Goal: Task Accomplishment & Management: Complete application form

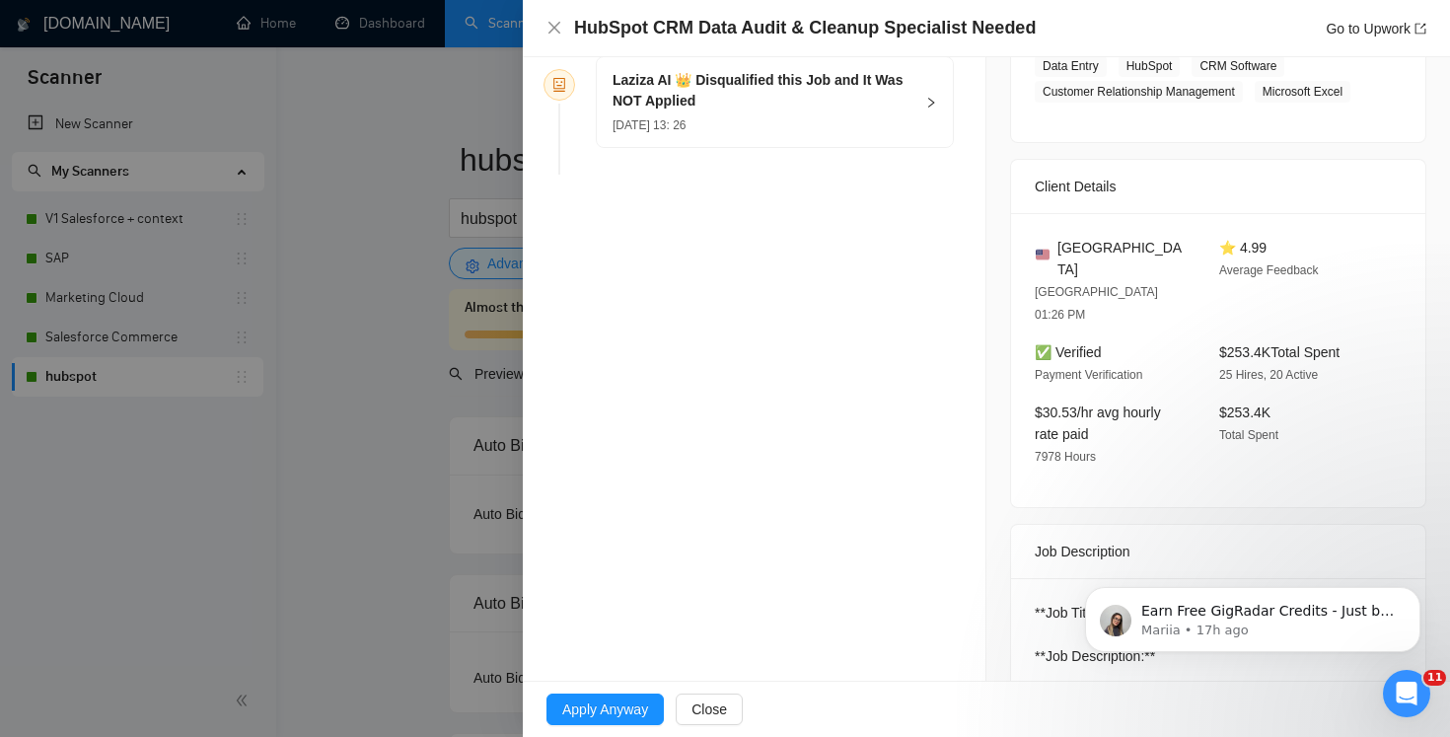
scroll to position [391, 0]
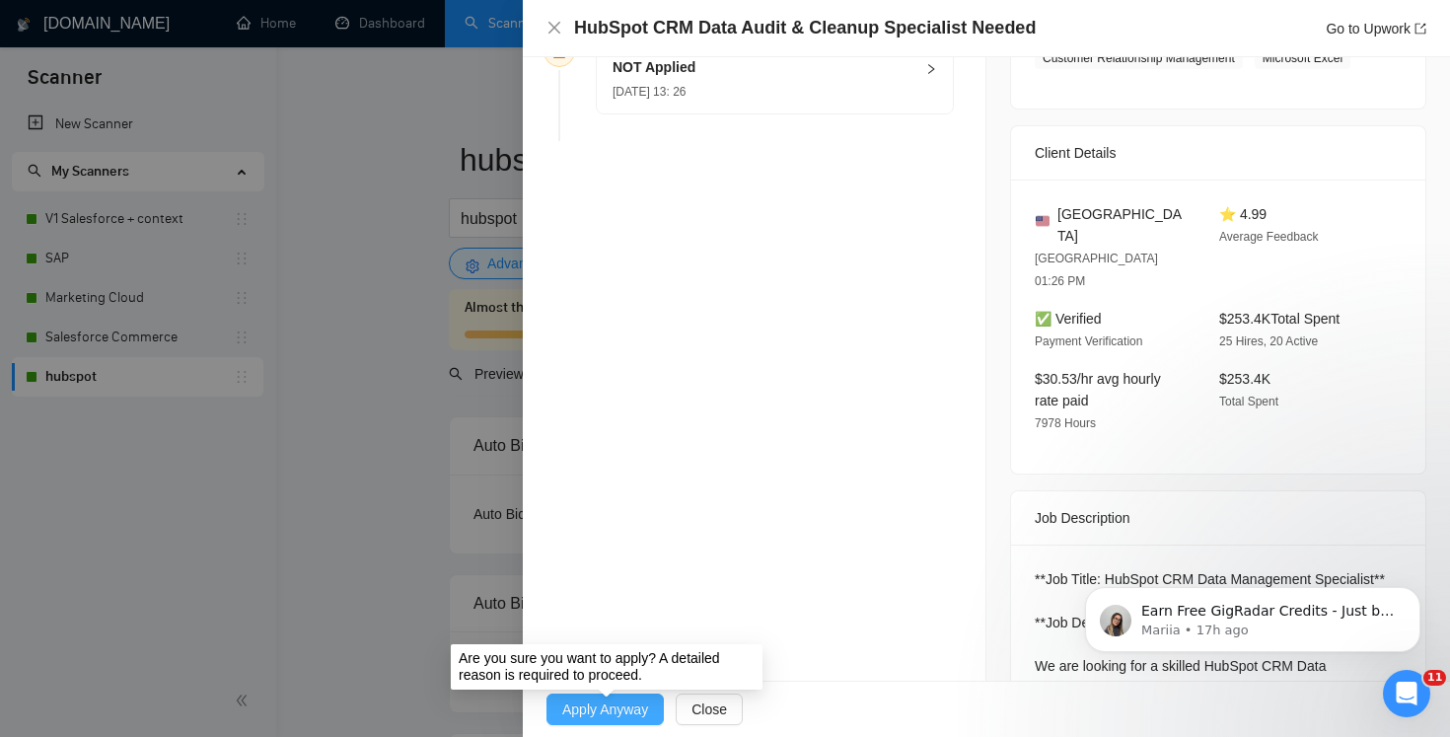
click at [634, 720] on button "Apply Anyway" at bounding box center [605, 709] width 117 height 32
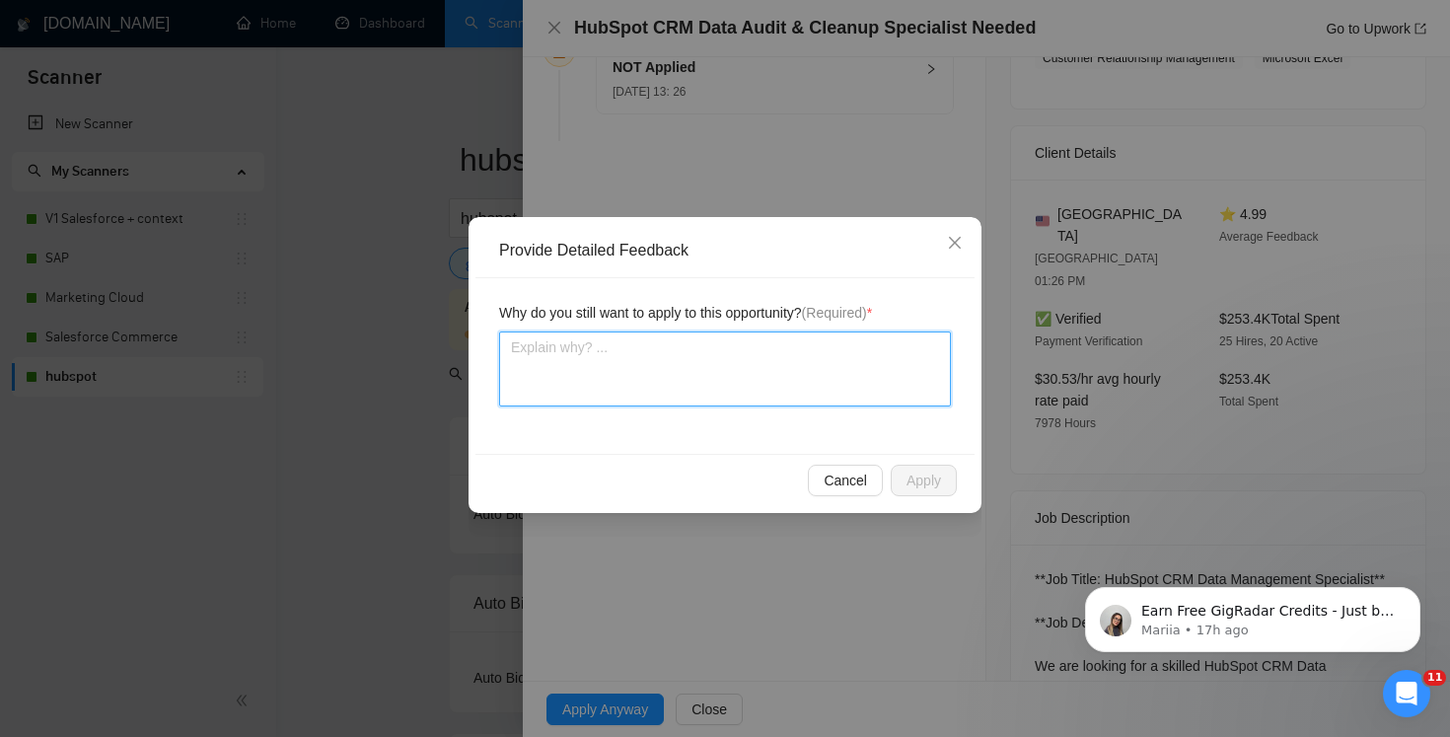
click at [585, 381] on textarea at bounding box center [725, 368] width 452 height 75
type textarea "t"
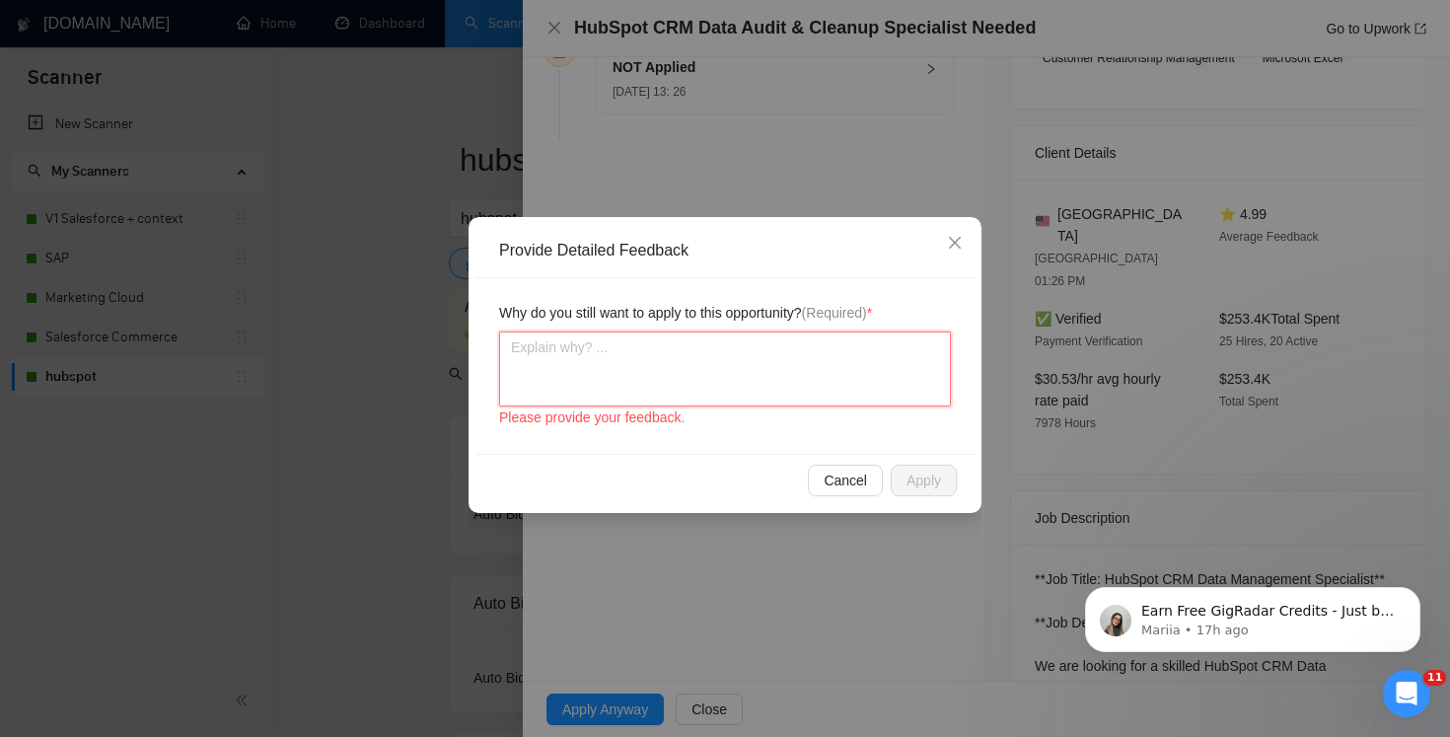
type textarea "I"
type textarea "I d"
type textarea "I do"
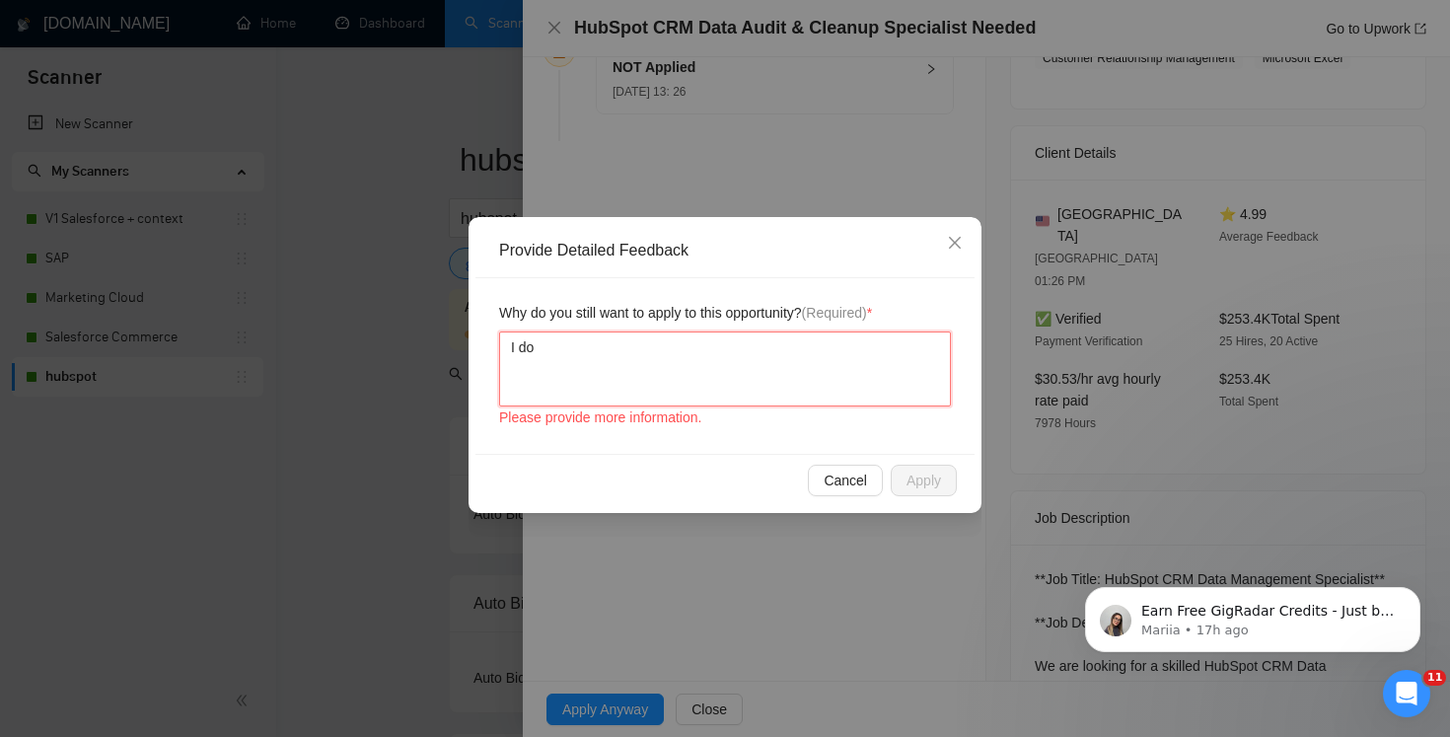
type textarea "I do t"
type textarea "I do th"
type textarea "I do thi"
type textarea "I do this"
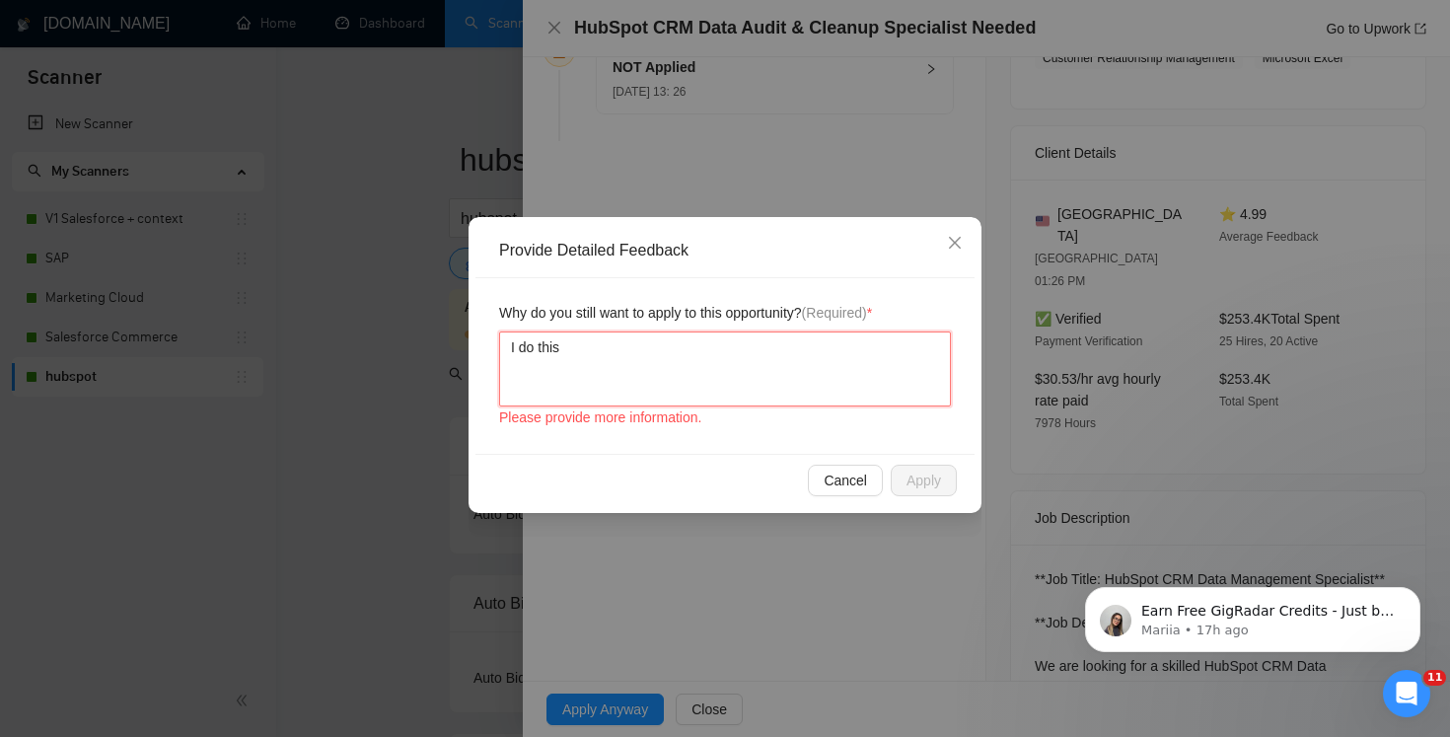
type textarea "I do this t"
type textarea "I do this ty"
type textarea "I do this typ"
type textarea "I do this type"
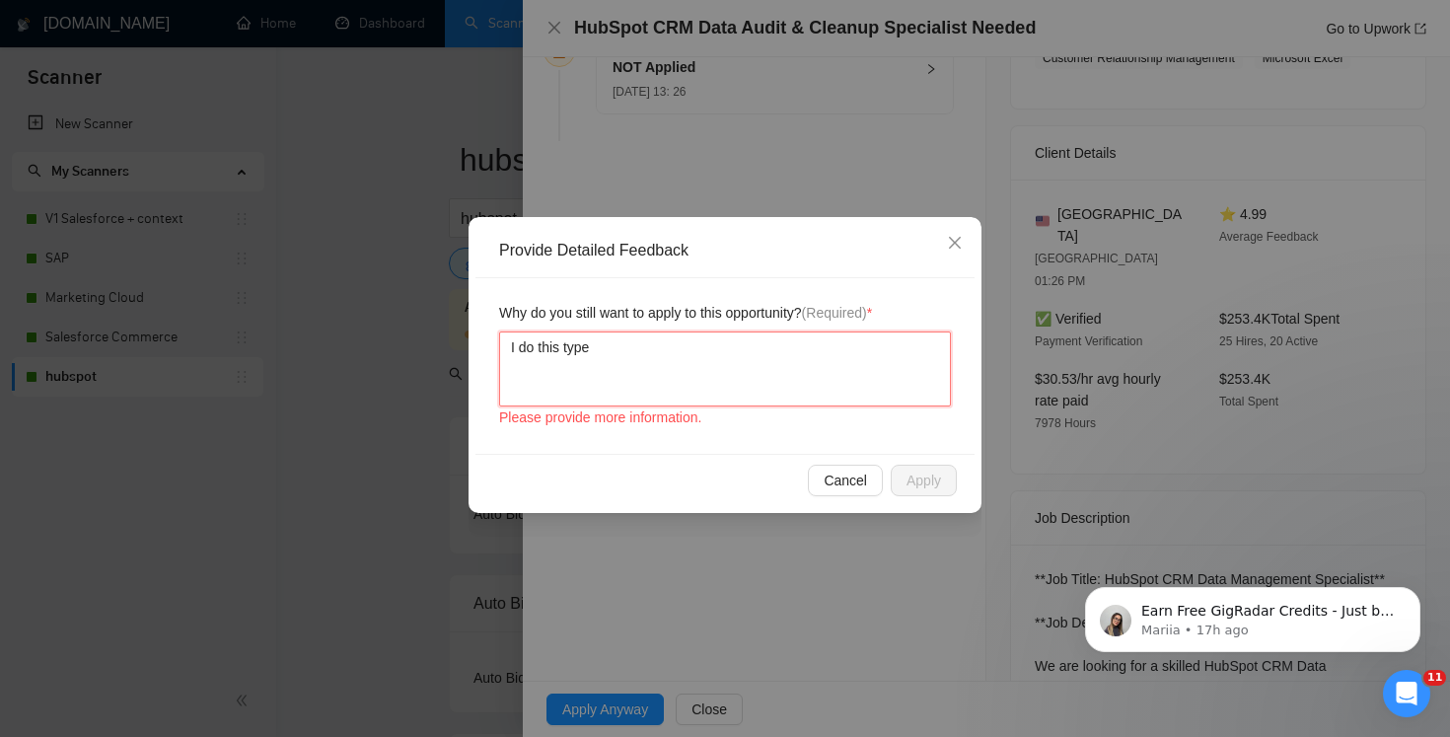
type textarea "I do this type"
type textarea "I do this types"
type textarea "I do this types o"
type textarea "I do this types of"
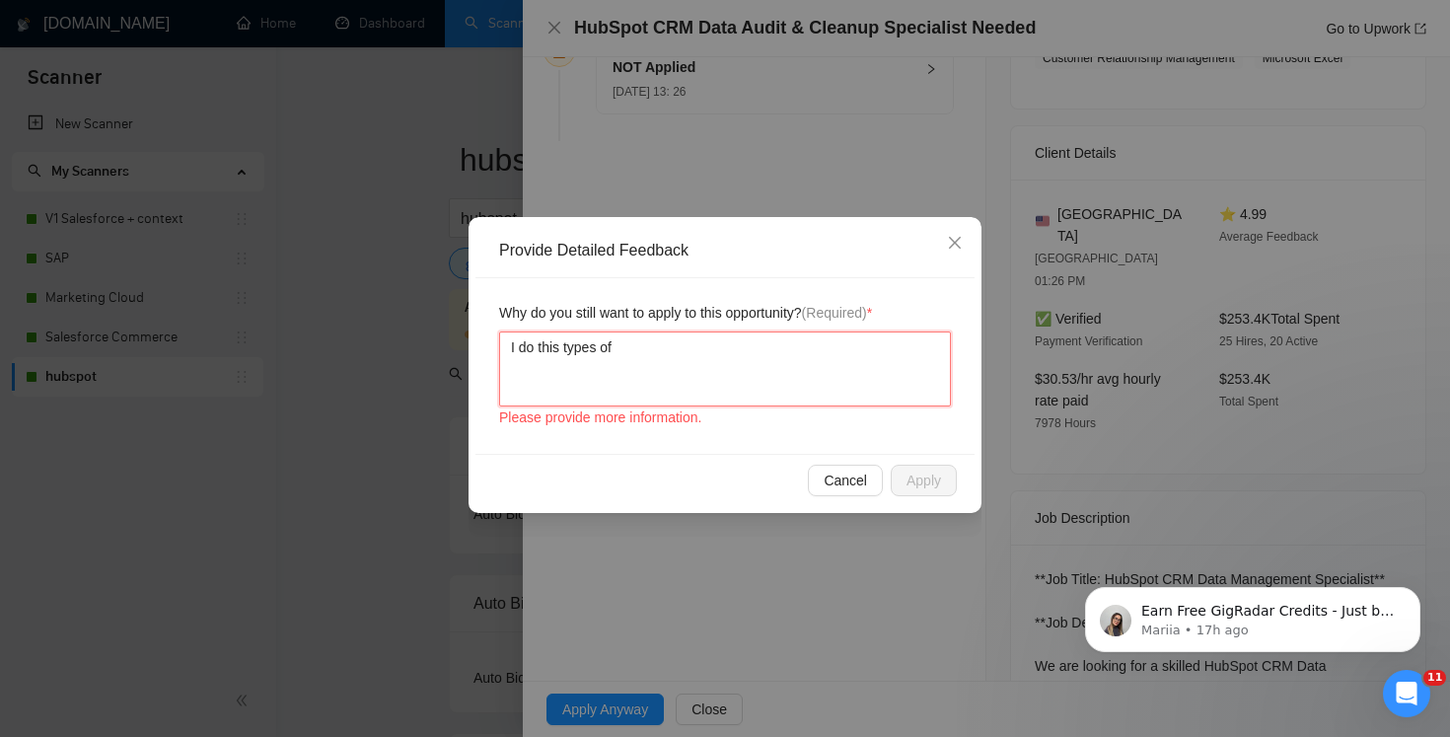
type textarea "I do this types of"
type textarea "I do this types of j"
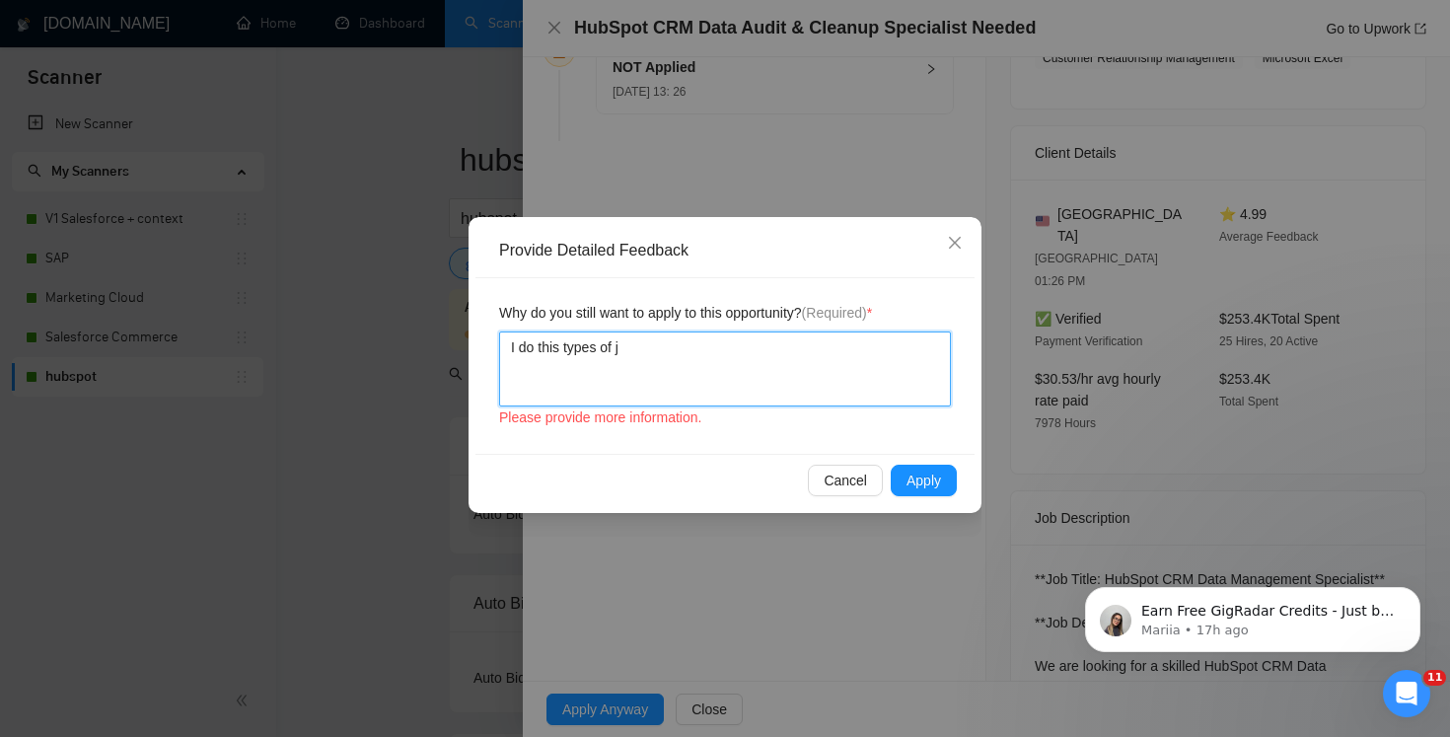
type textarea "I do this types of jo"
type textarea "I do this types of job"
type textarea "I do this types of jobs"
type textarea "I do this types of jobs a"
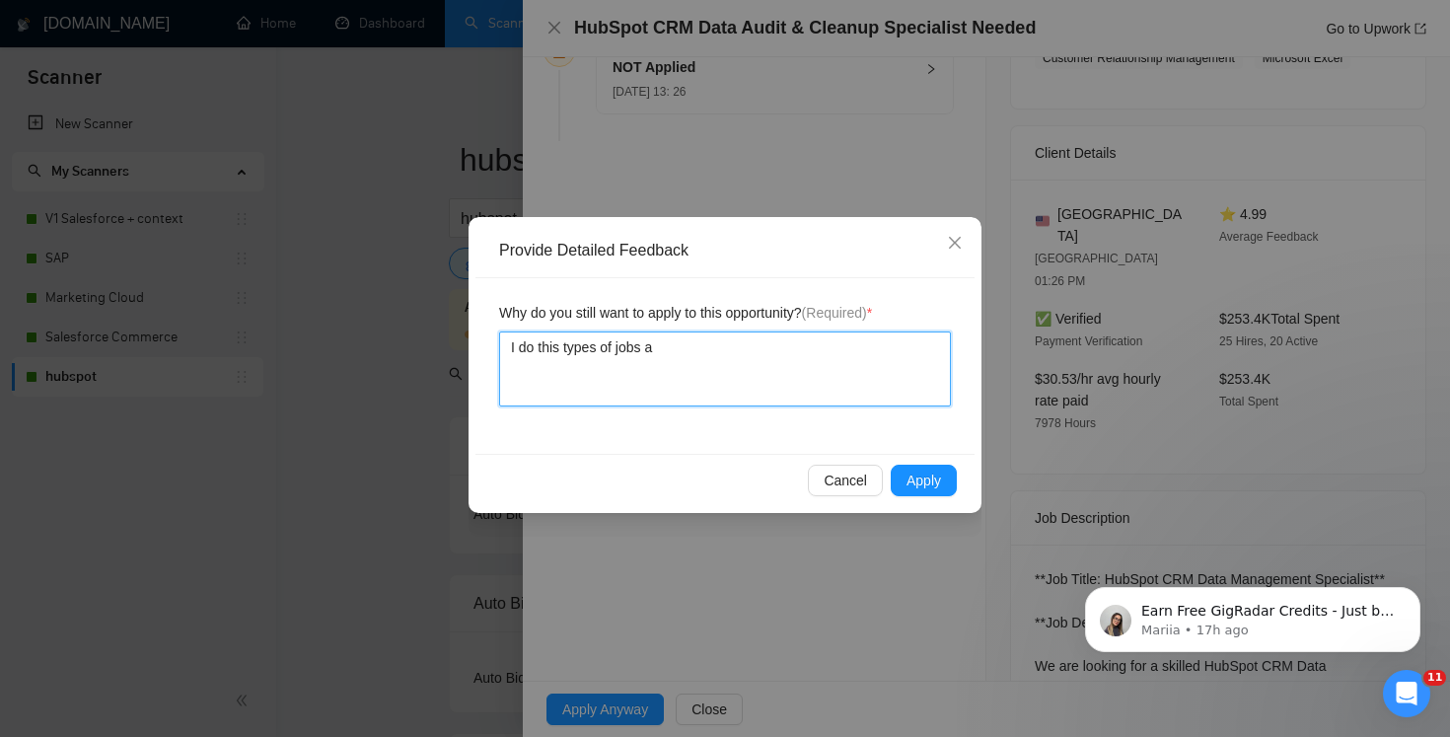
type textarea "I do this types of jobs as"
type textarea "I do this types of jobs as w"
type textarea "I do this types of jobs as we"
type textarea "I do this types of jobs as wel"
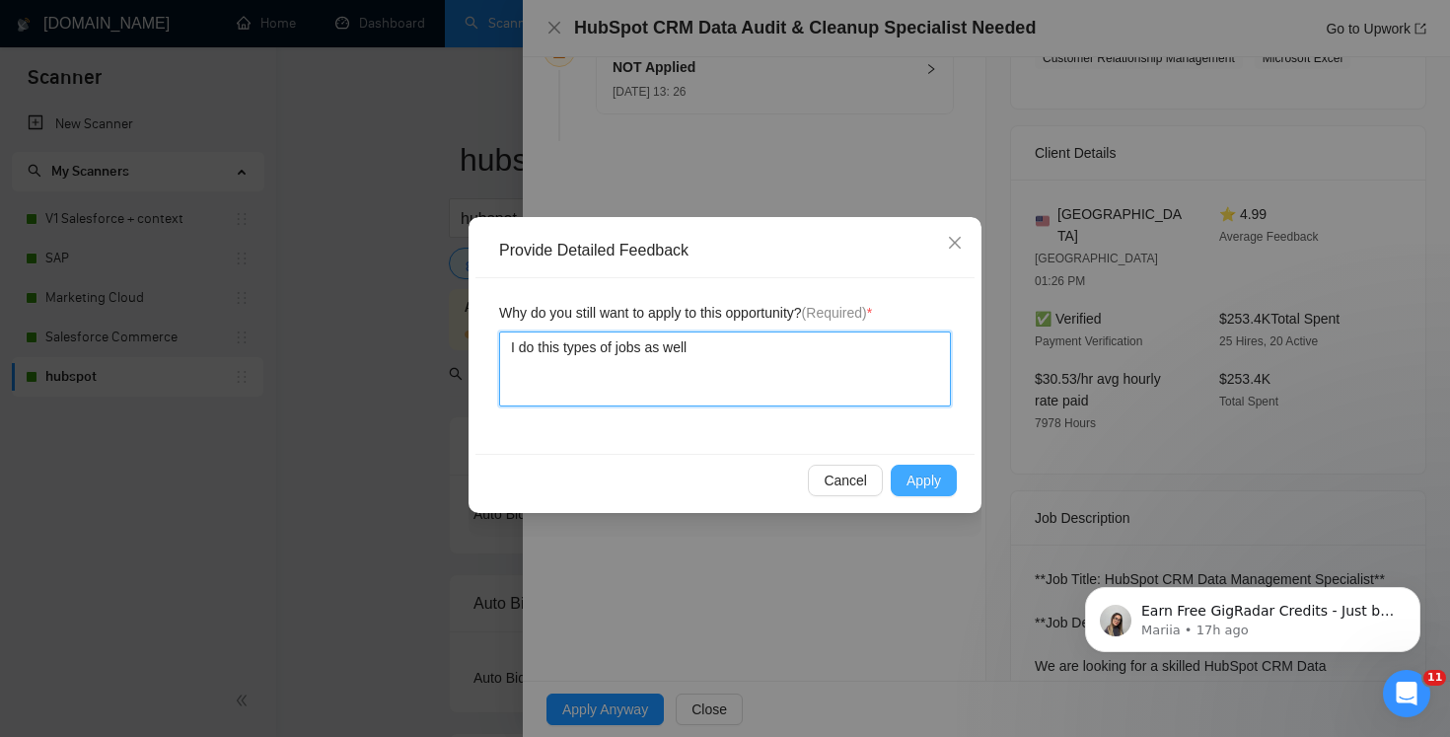
type textarea "I do this types of jobs as well"
click at [938, 480] on span "Apply" at bounding box center [924, 481] width 35 height 22
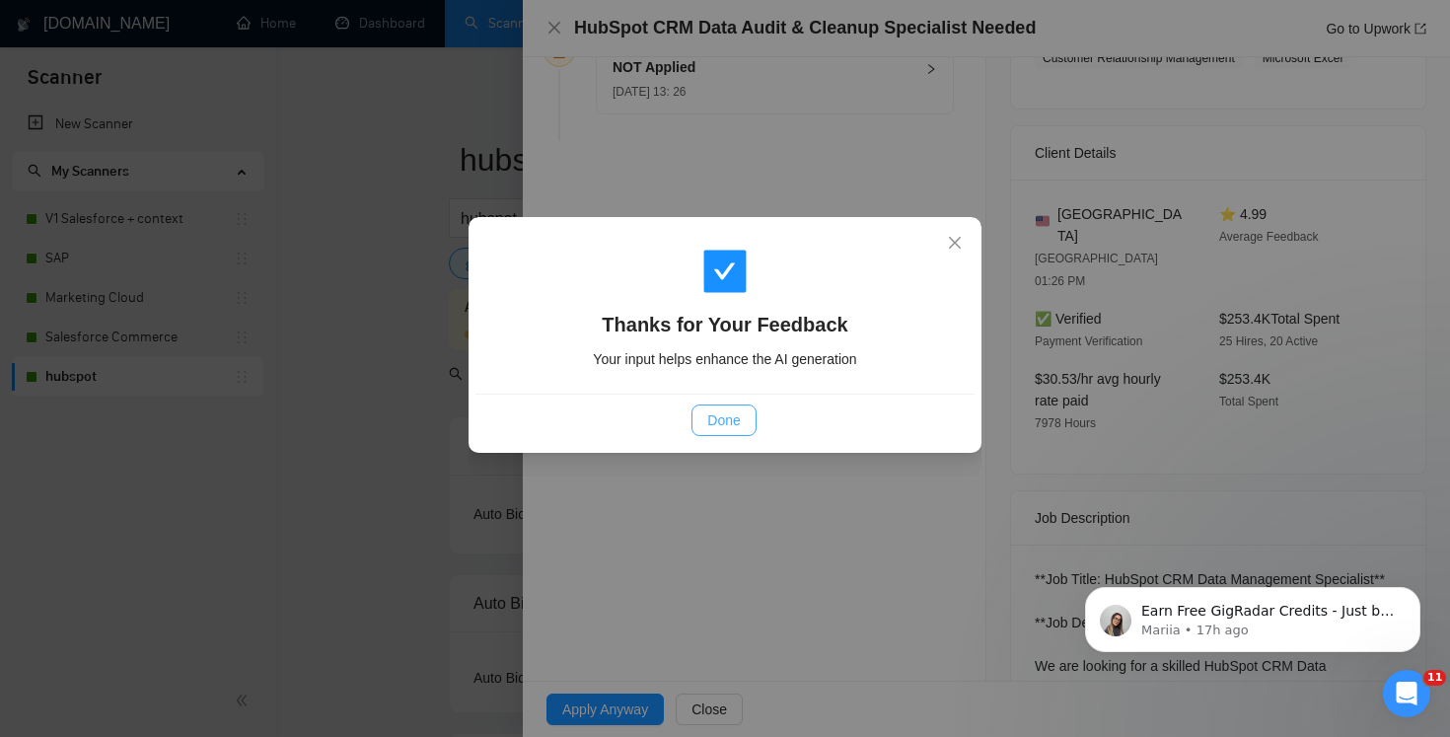
click at [728, 421] on span "Done" at bounding box center [723, 420] width 33 height 22
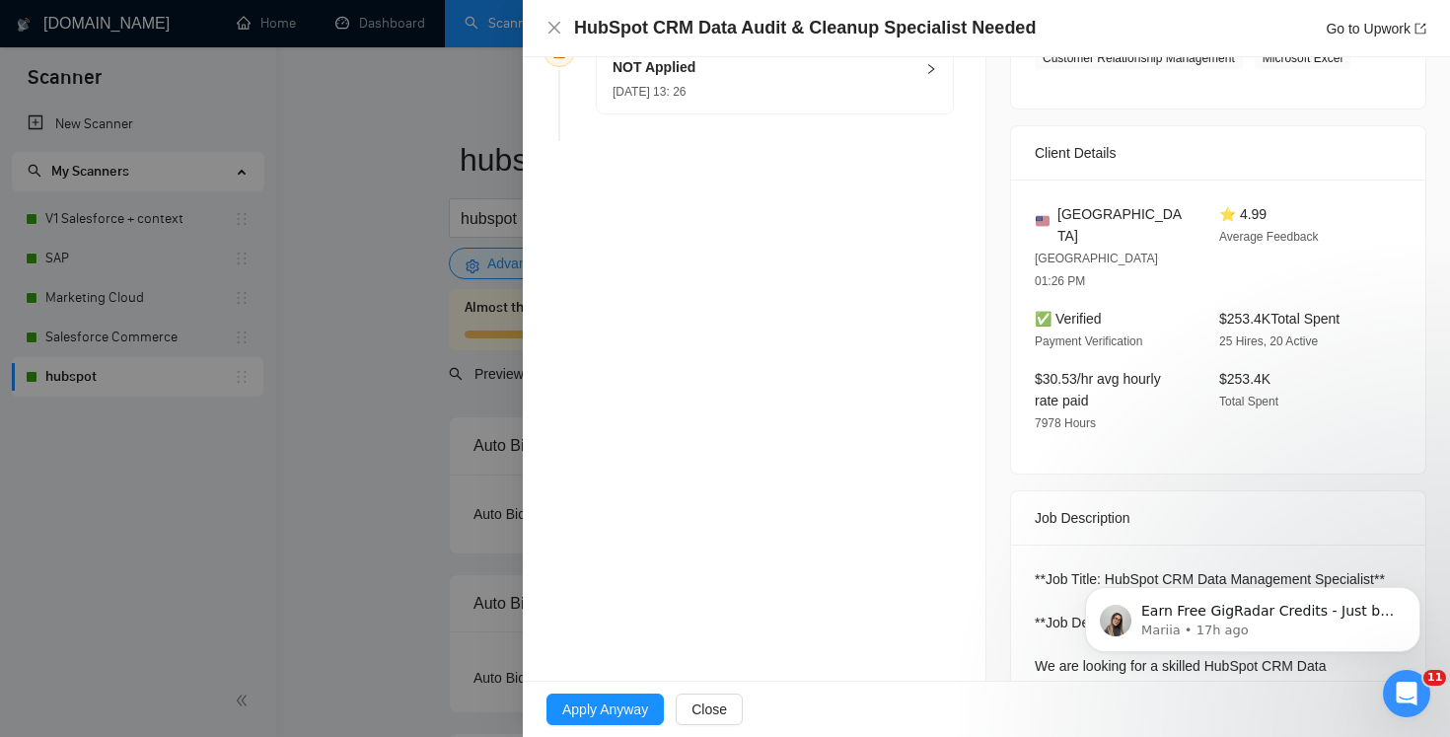
click at [457, 199] on div at bounding box center [725, 368] width 1450 height 737
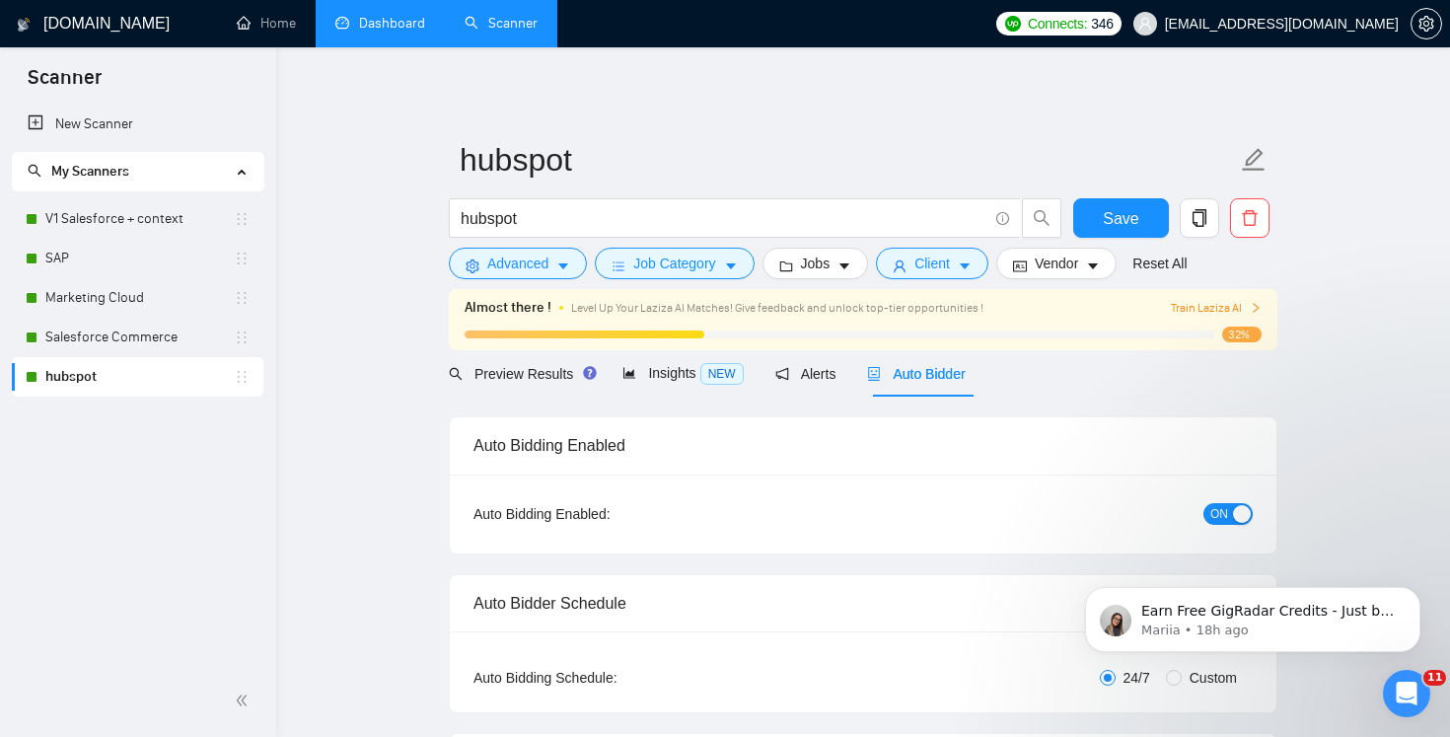
click at [379, 32] on link "Dashboard" at bounding box center [380, 23] width 90 height 17
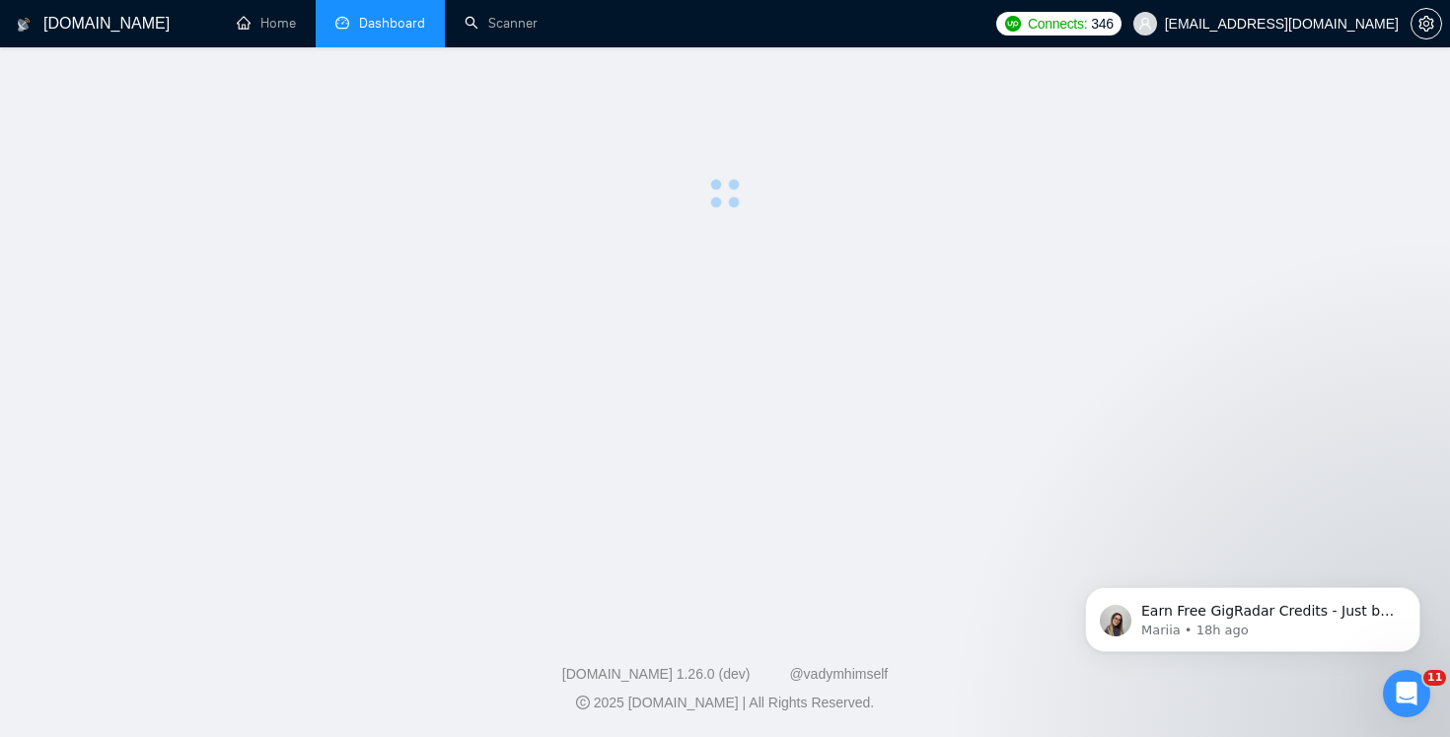
click at [379, 33] on li "Dashboard" at bounding box center [380, 23] width 129 height 47
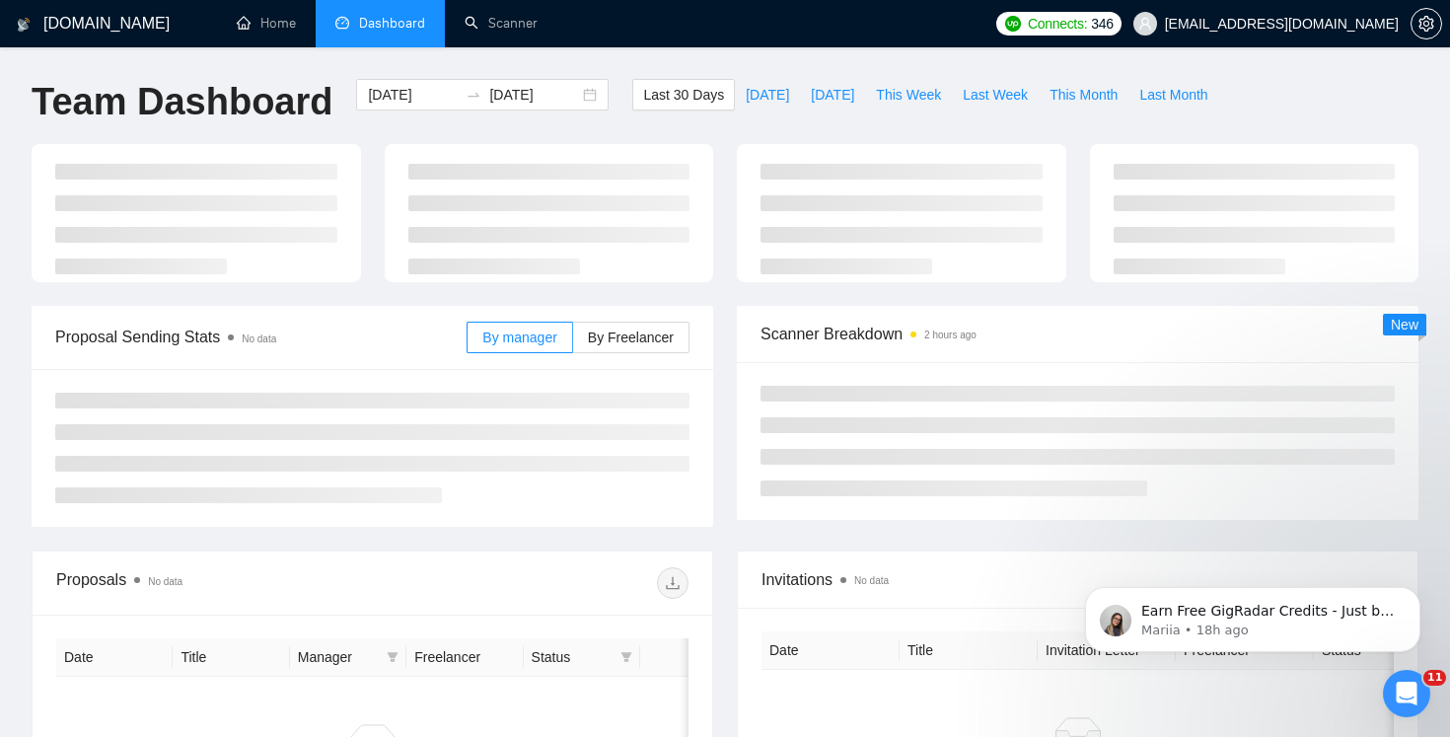
click at [379, 33] on li "Dashboard" at bounding box center [380, 23] width 129 height 47
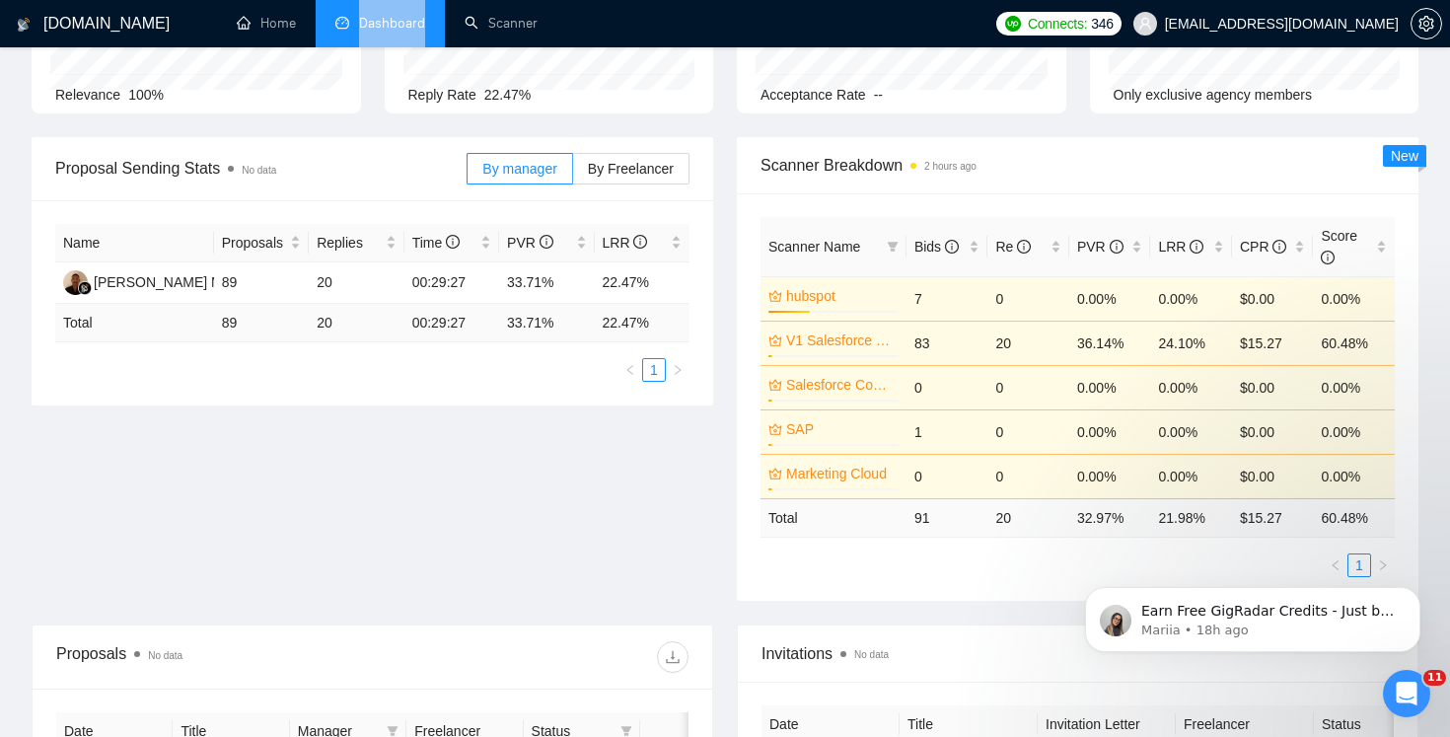
scroll to position [211, 0]
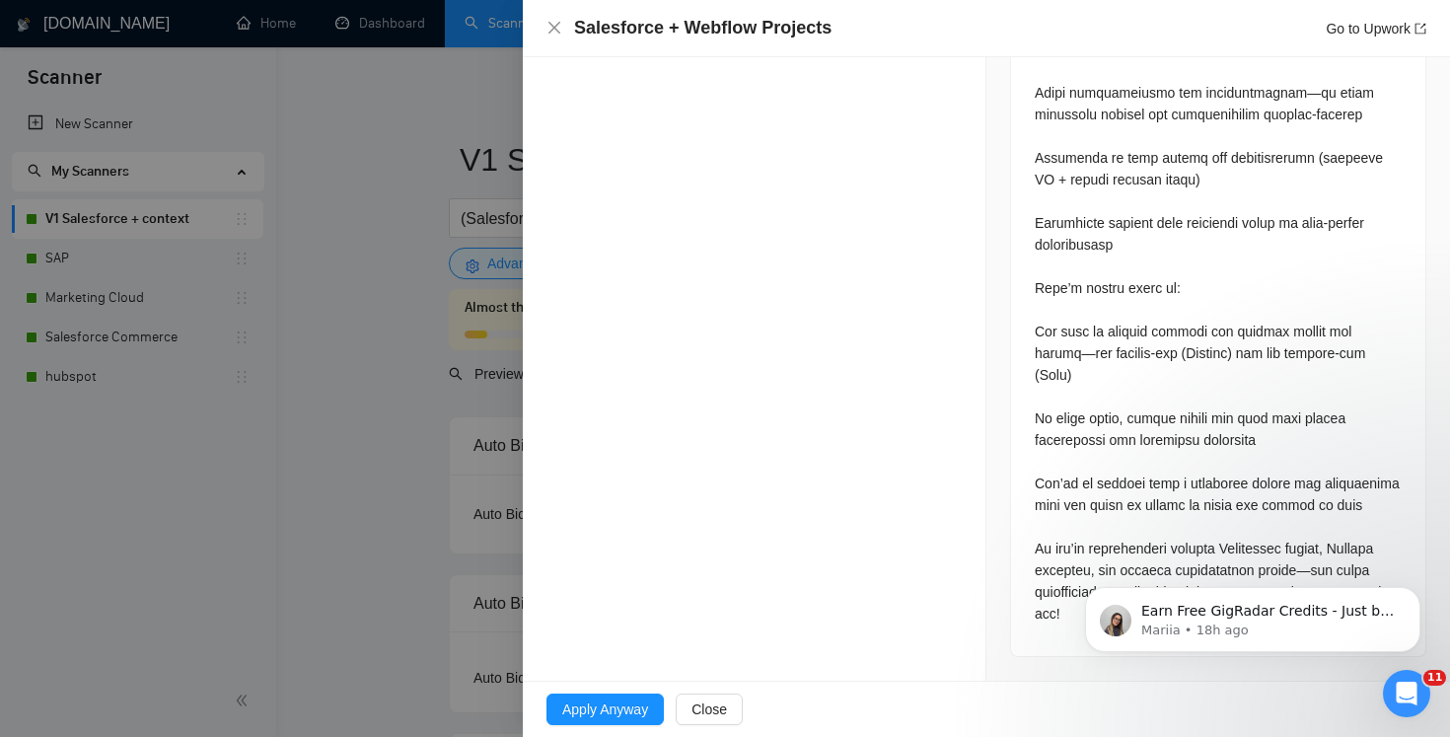
scroll to position [9, 0]
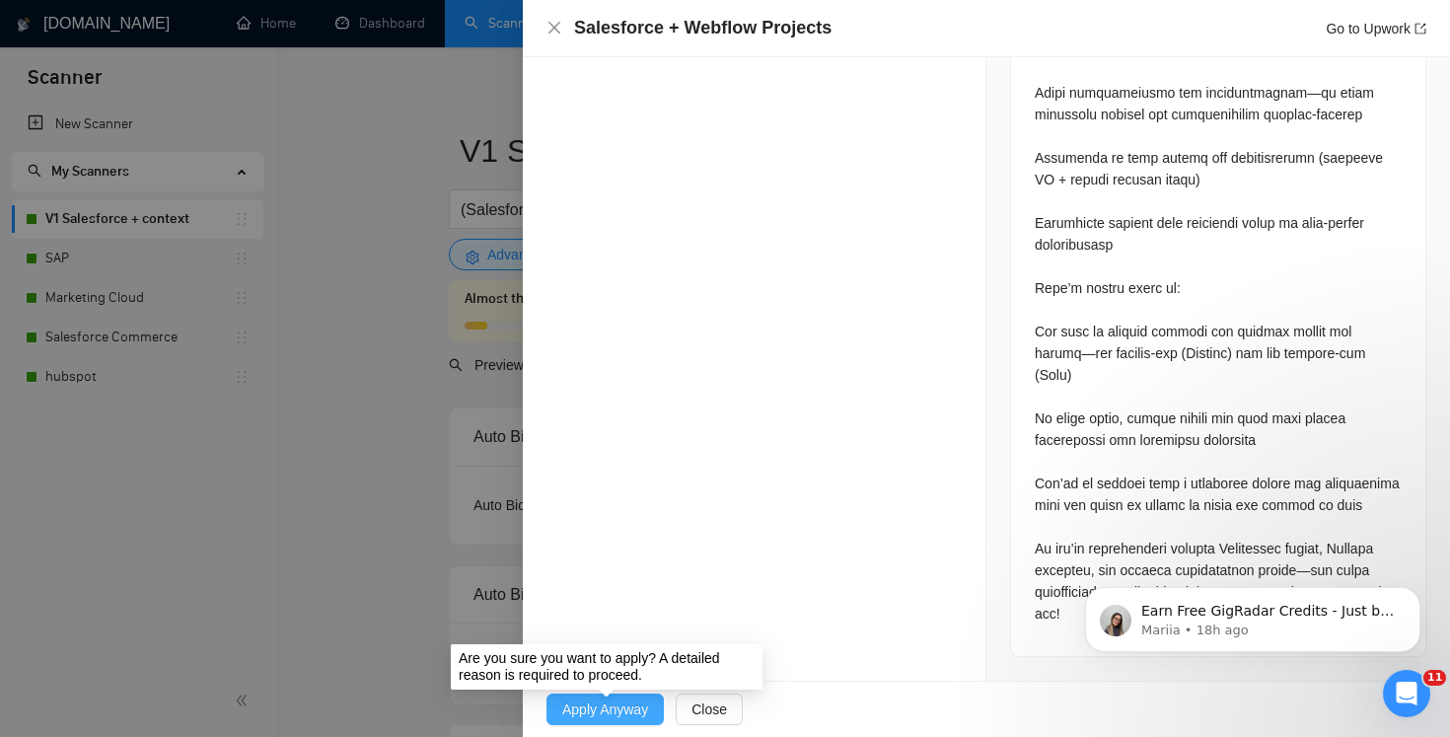
click at [630, 710] on span "Apply Anyway" at bounding box center [605, 709] width 86 height 22
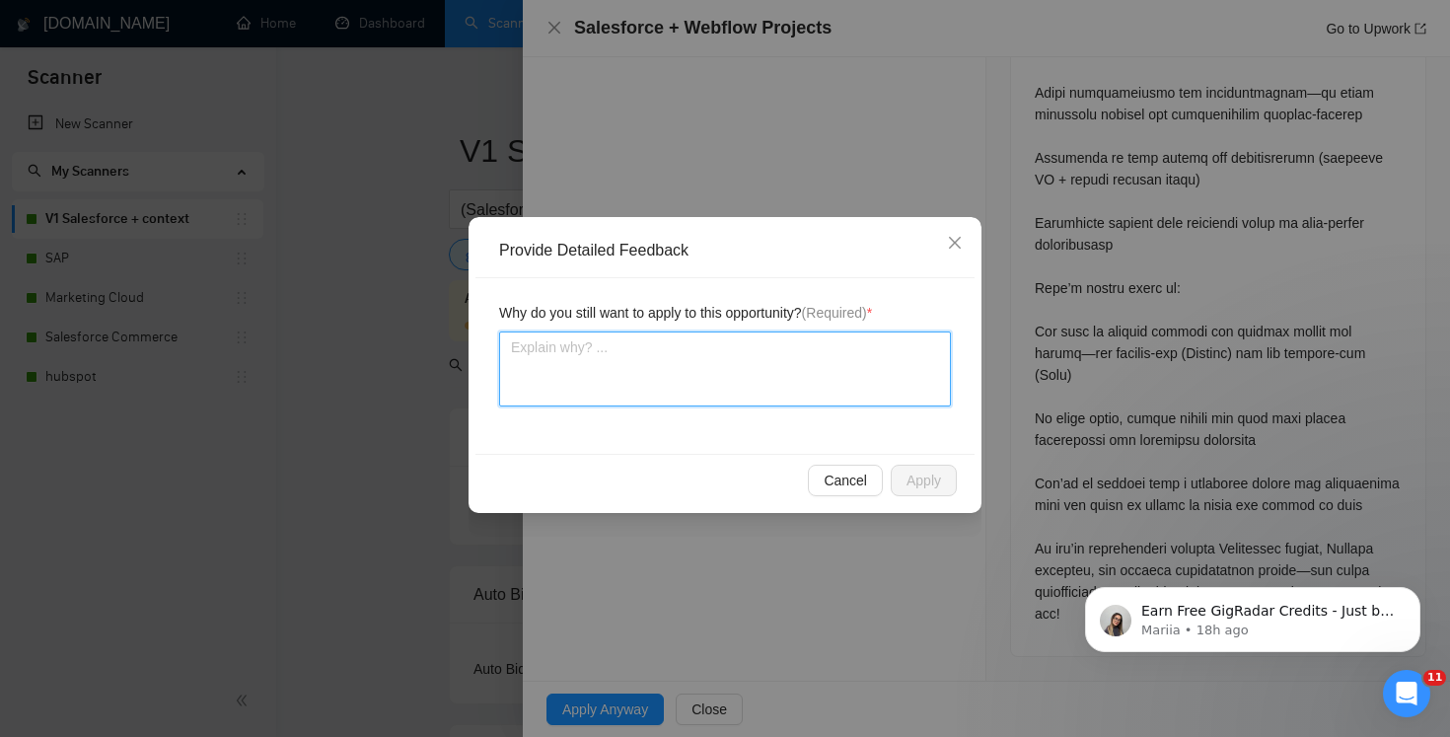
click at [744, 377] on textarea at bounding box center [725, 368] width 452 height 75
type textarea "I"
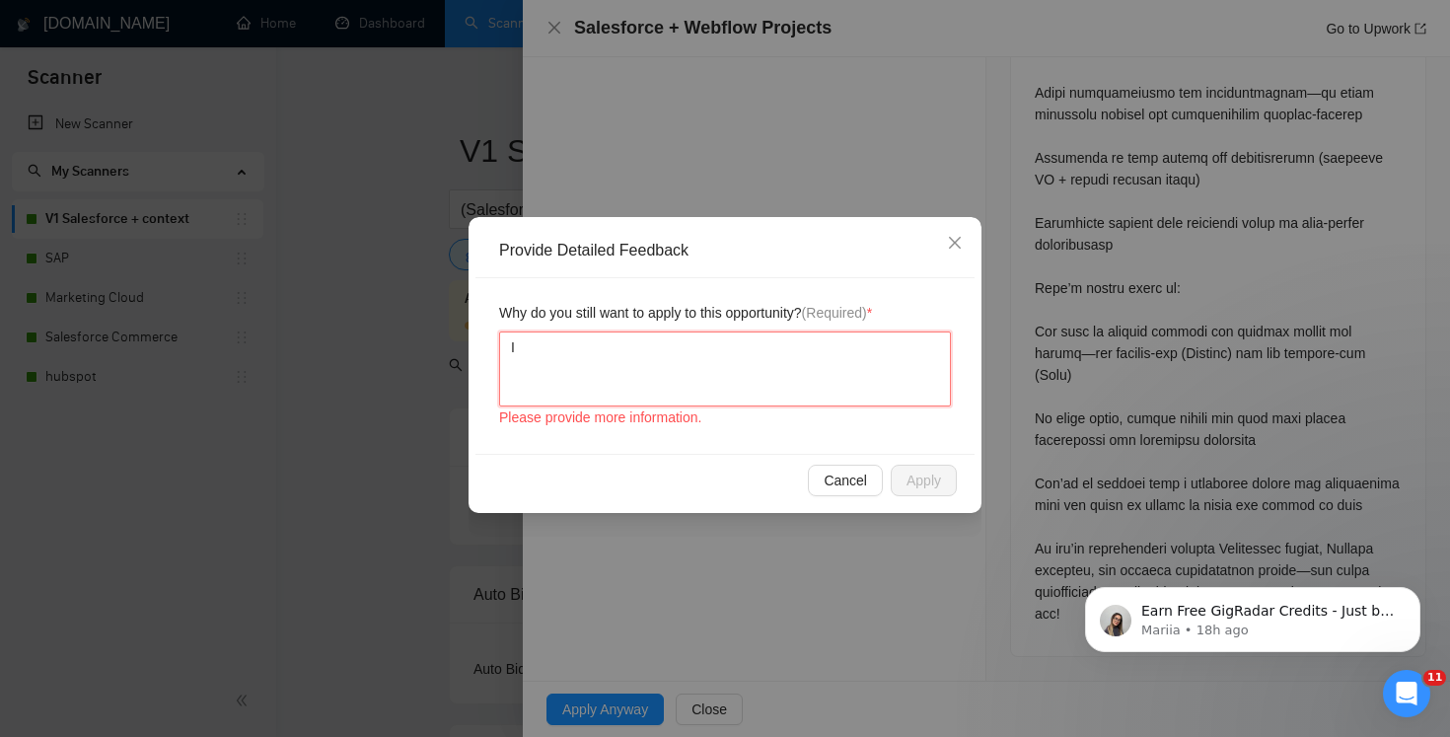
type textarea "I k"
type textarea "I kn"
type textarea "I kno"
type textarea "I know"
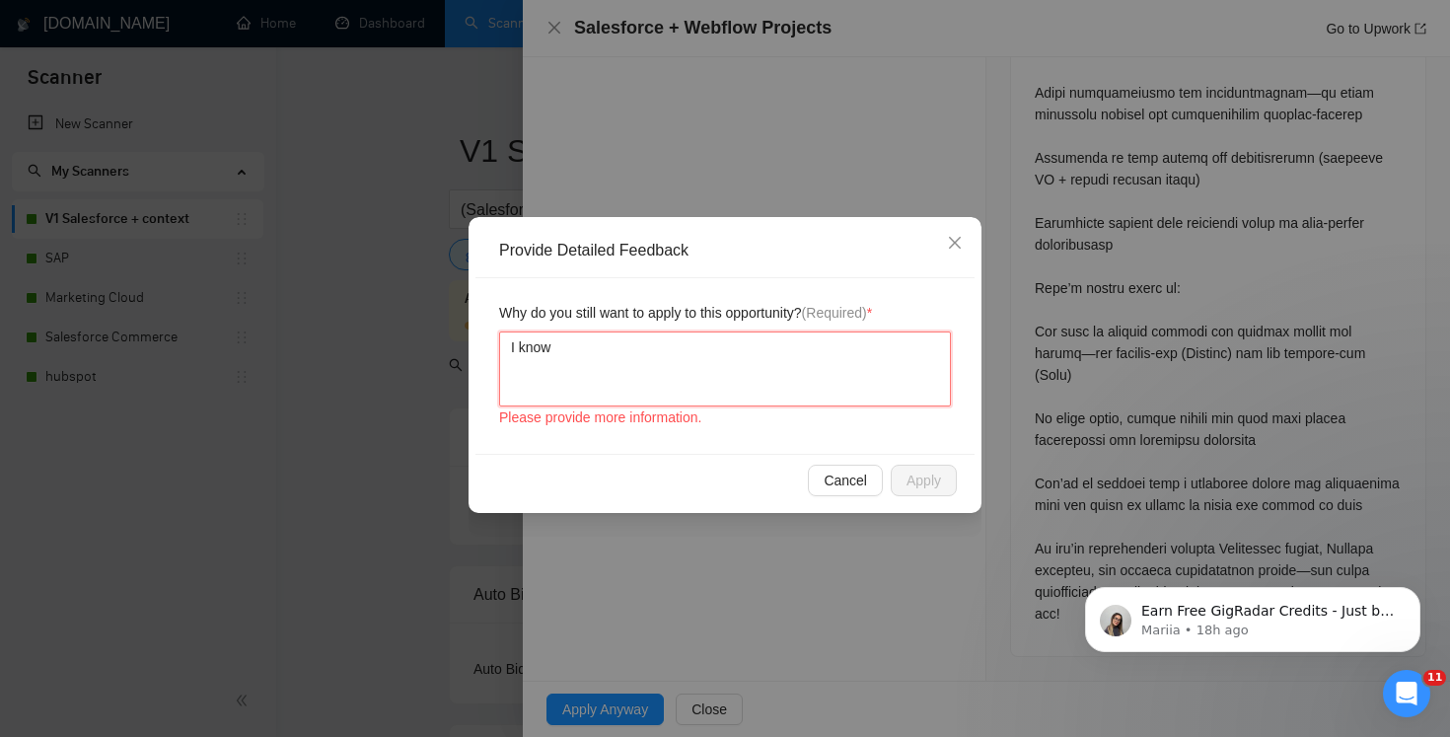
type textarea "I know t"
type textarea "I know th"
type textarea "I know thi"
type textarea "I know this"
click at [826, 422] on div "Please provide more information." at bounding box center [725, 417] width 452 height 22
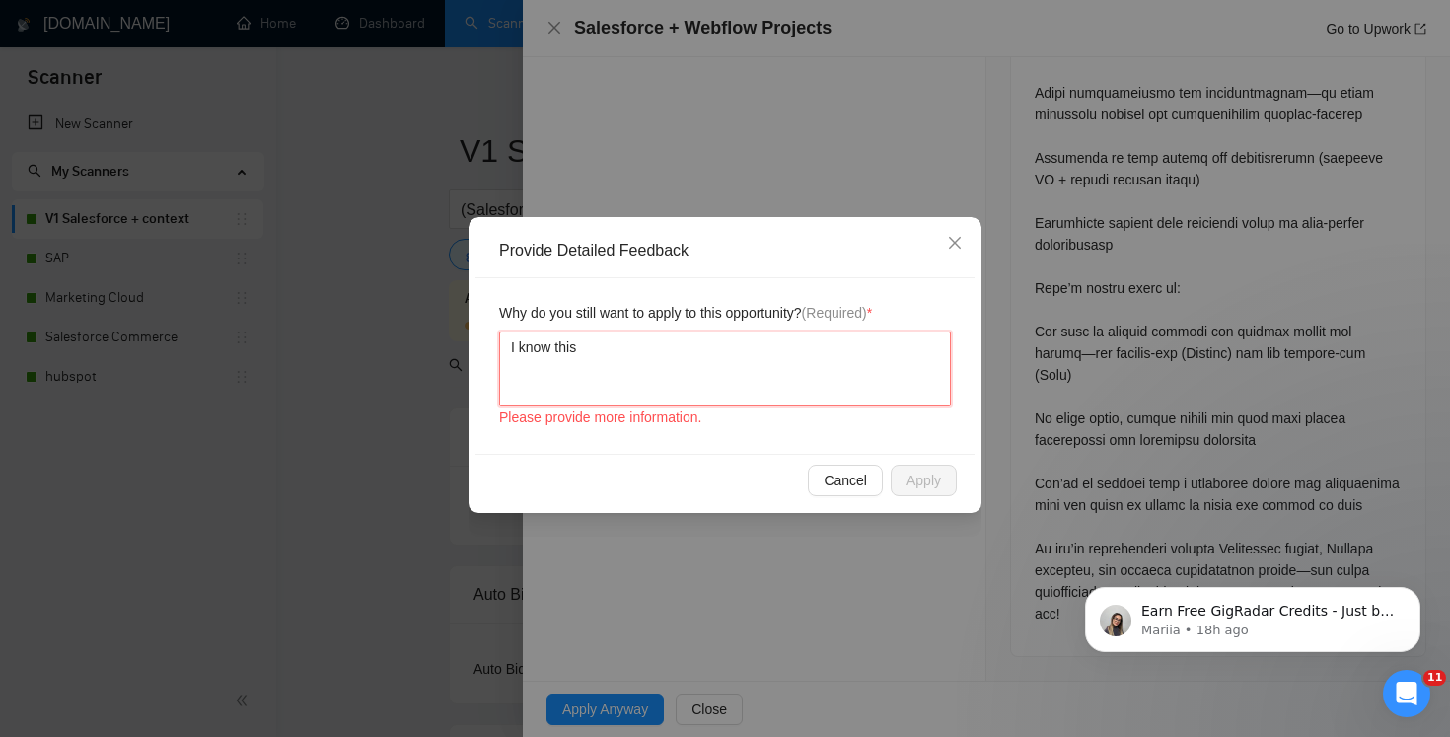
click at [755, 380] on textarea "I know this" at bounding box center [725, 368] width 452 height 75
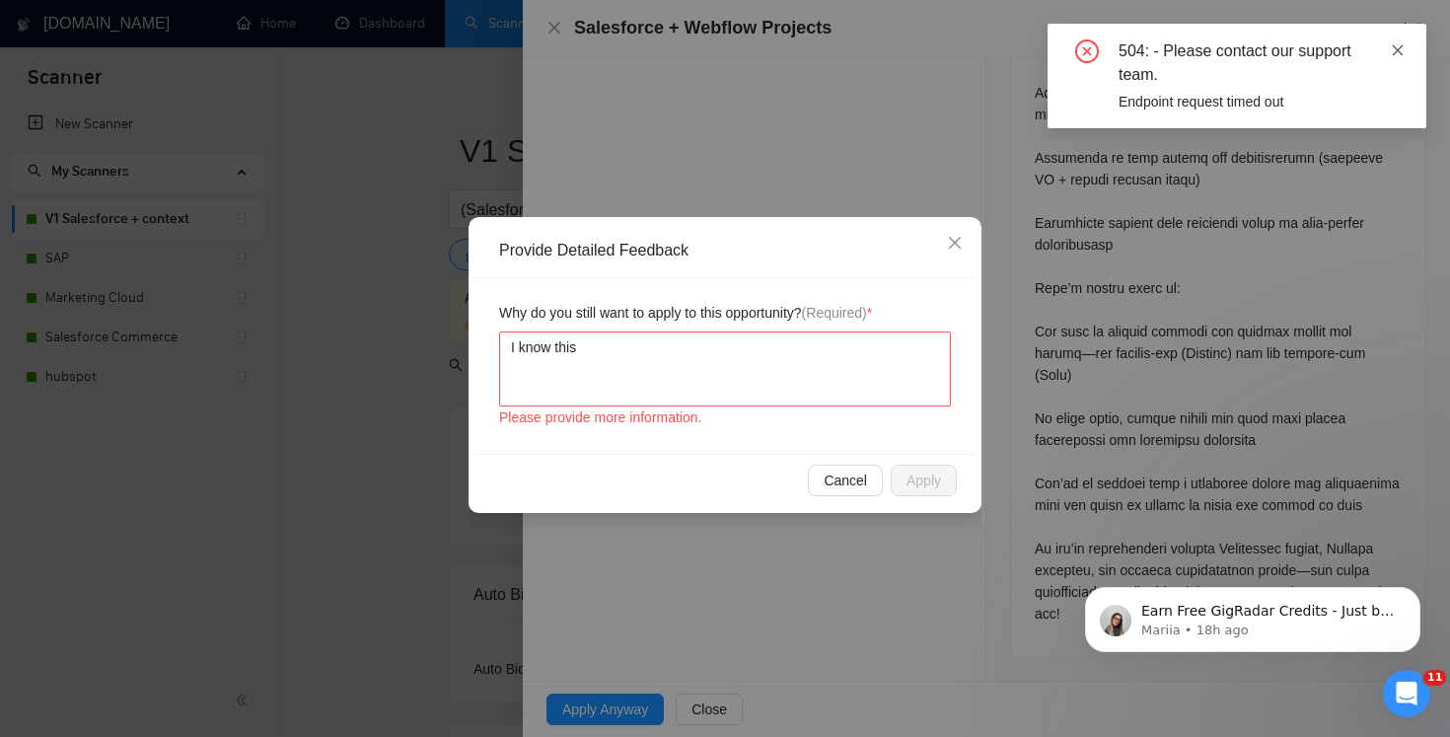
click at [1394, 50] on icon "close" at bounding box center [1398, 50] width 14 height 14
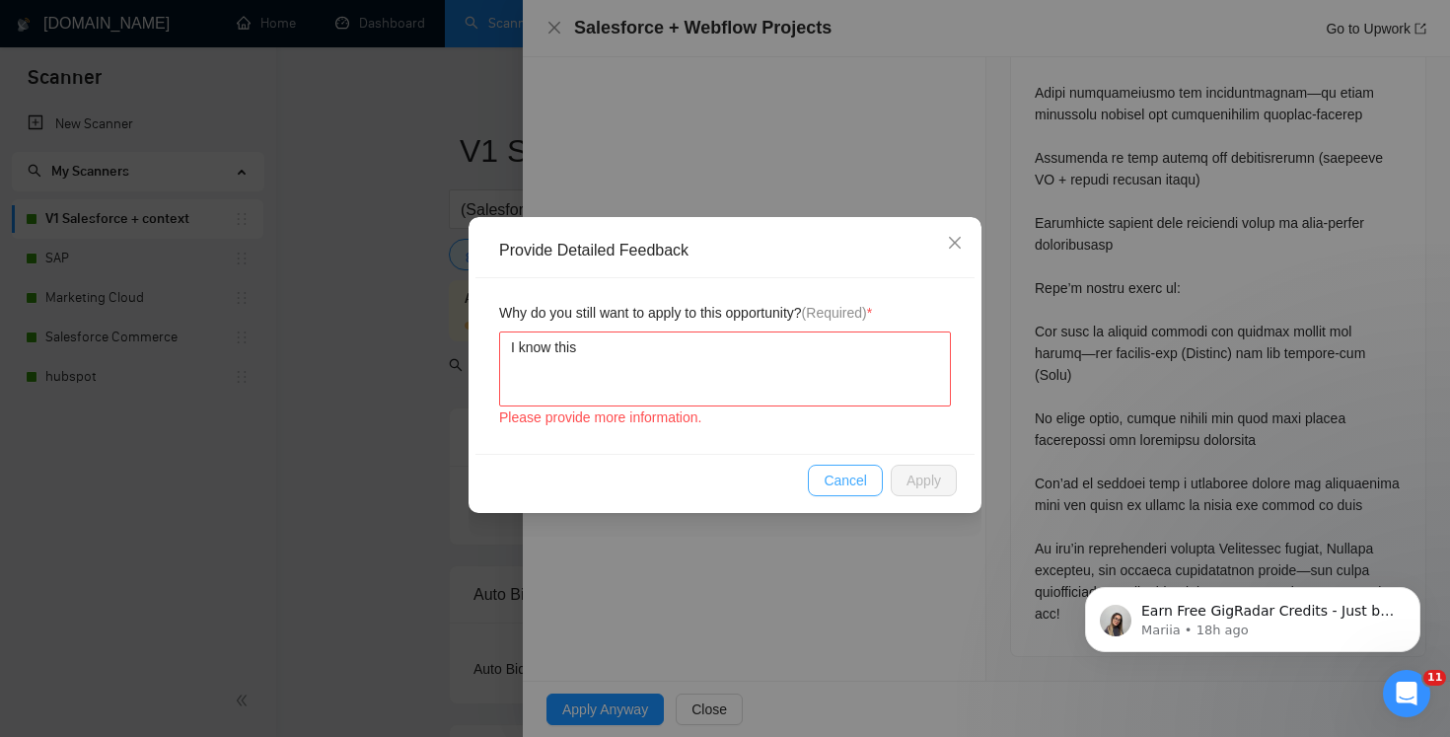
click at [860, 480] on span "Cancel" at bounding box center [845, 481] width 43 height 22
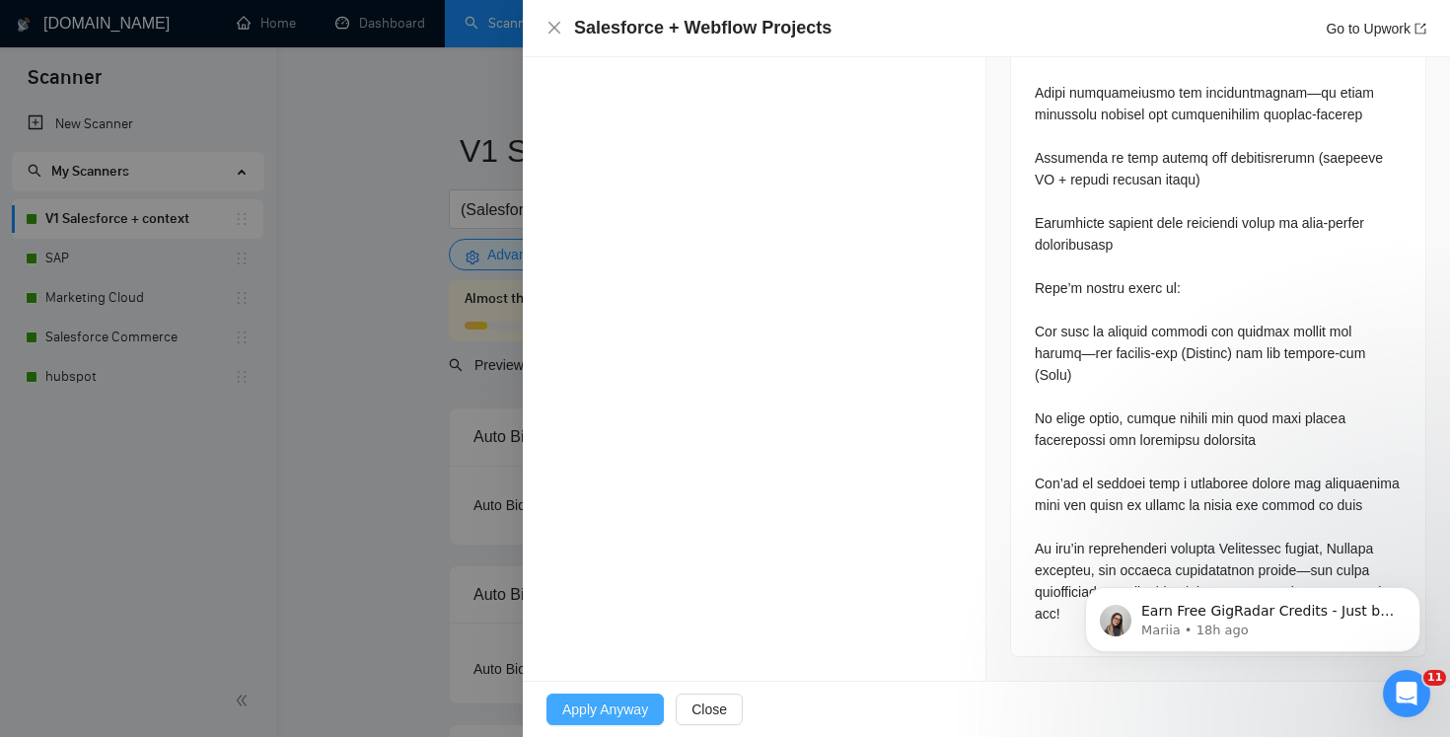
click at [636, 708] on span "Apply Anyway" at bounding box center [605, 709] width 86 height 22
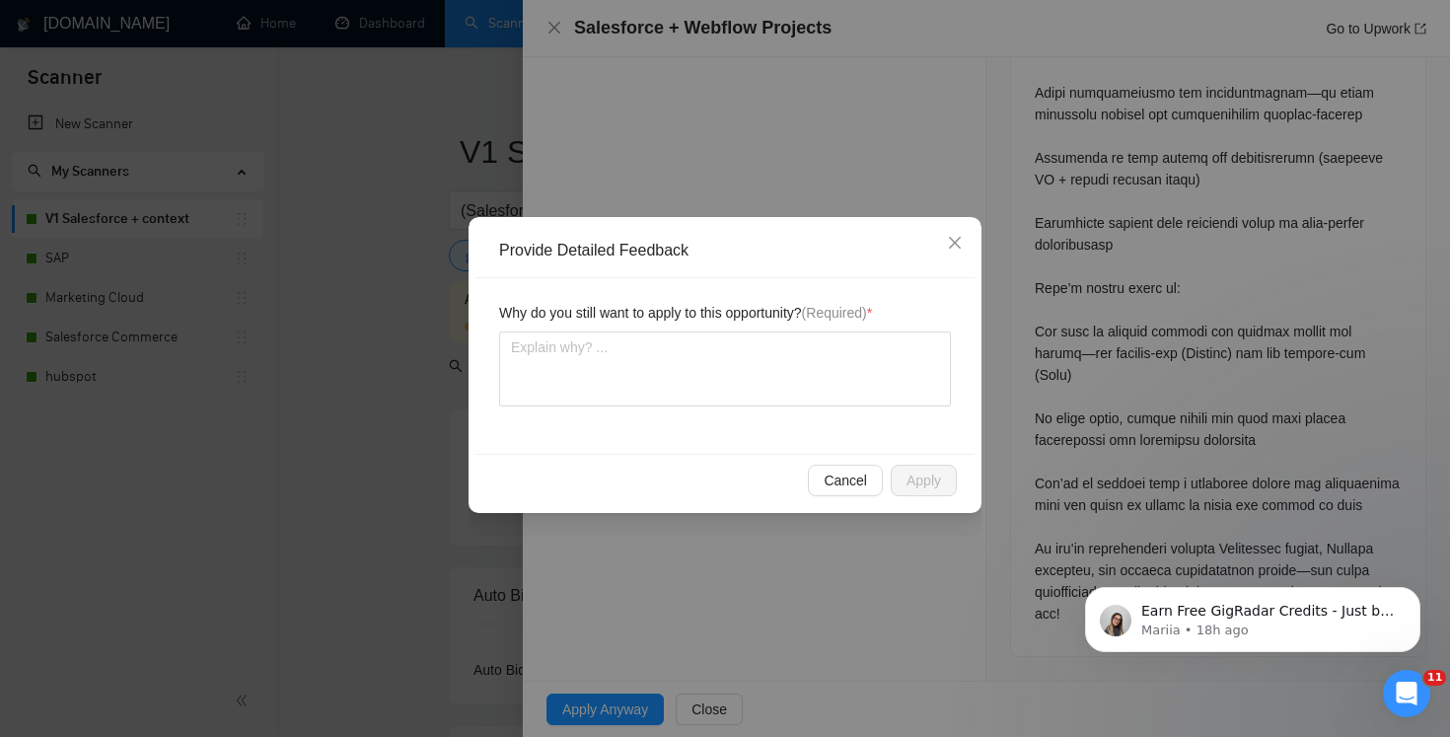
scroll to position [0, 0]
click at [712, 378] on textarea at bounding box center [725, 368] width 452 height 75
type textarea "I"
type textarea "I k"
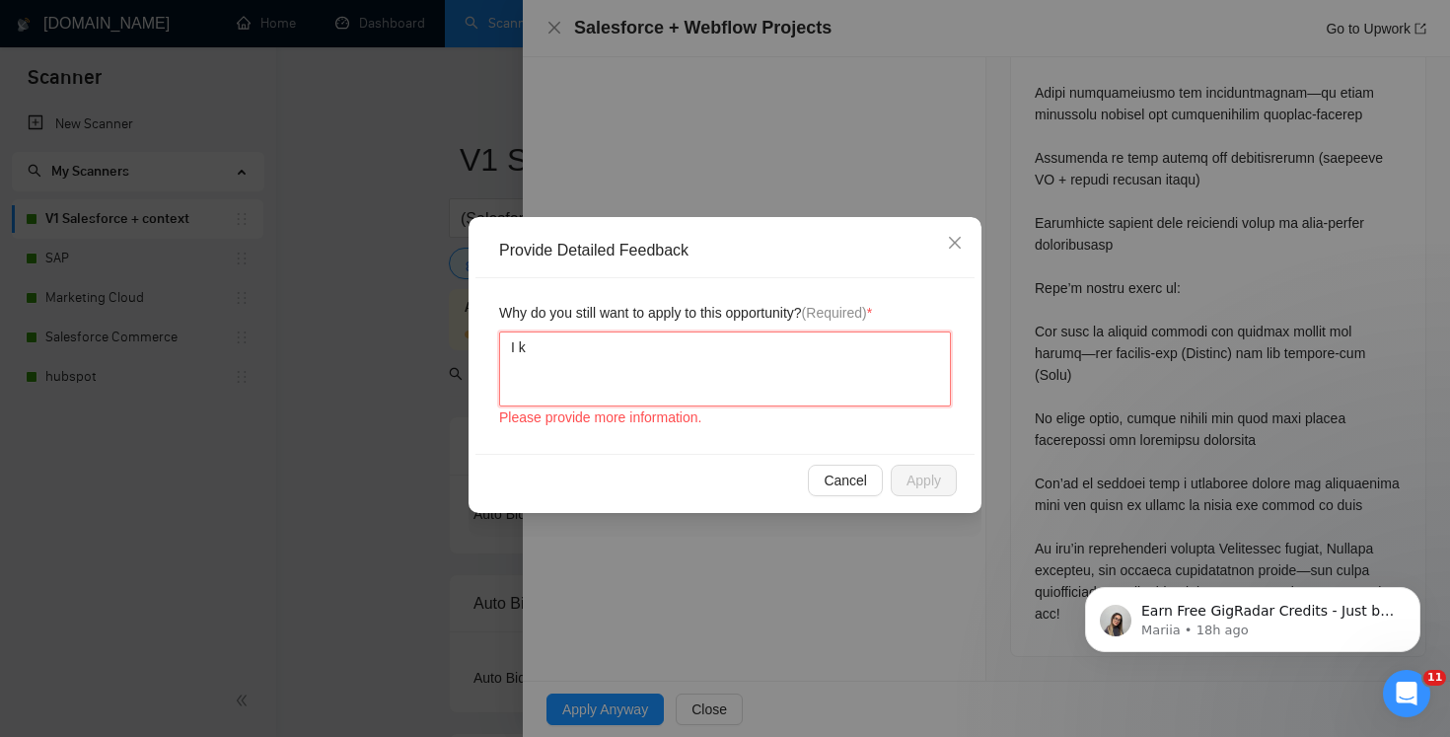
type textarea "I kn"
type textarea "I kno"
type textarea "I know"
type textarea "I know f"
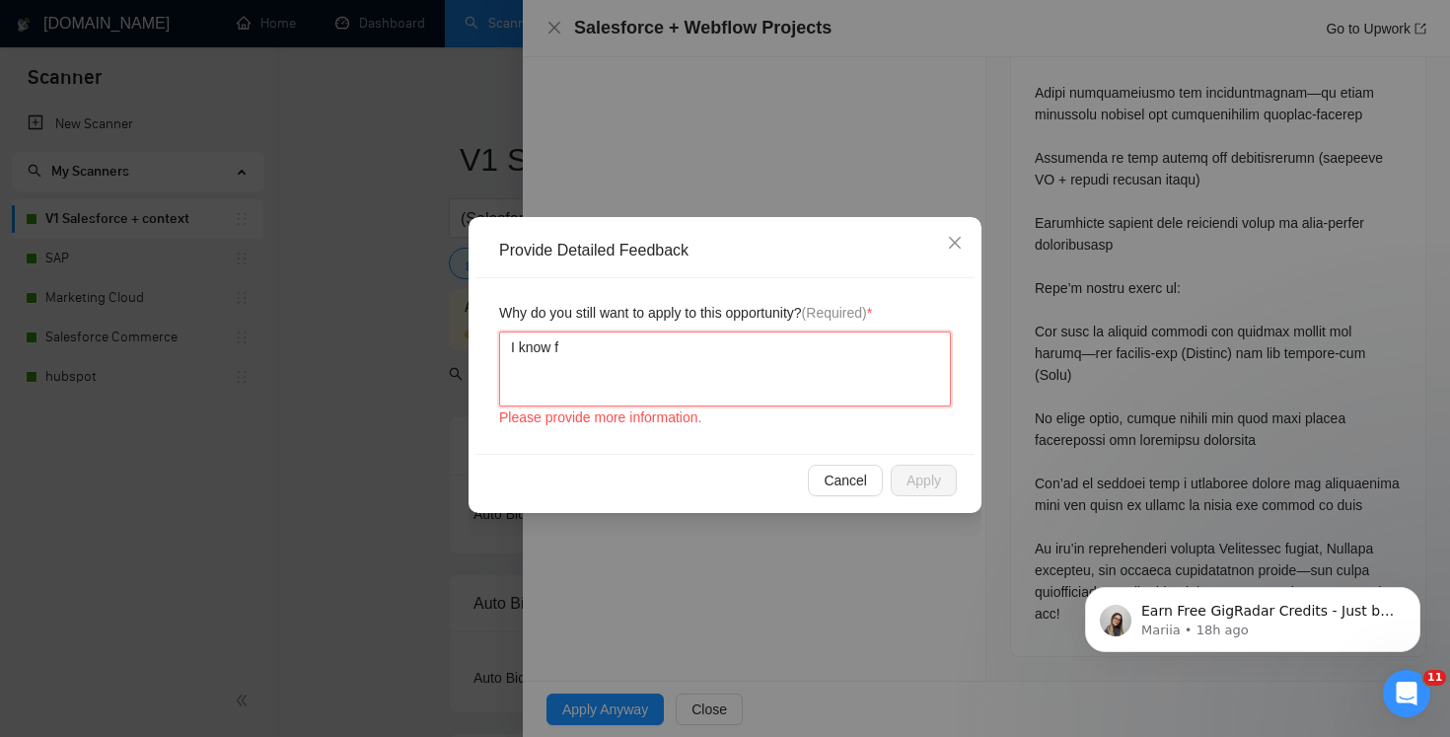
type textarea "I know fr"
type textarea "I know fro"
type textarea "I know fron"
type textarea "I know front"
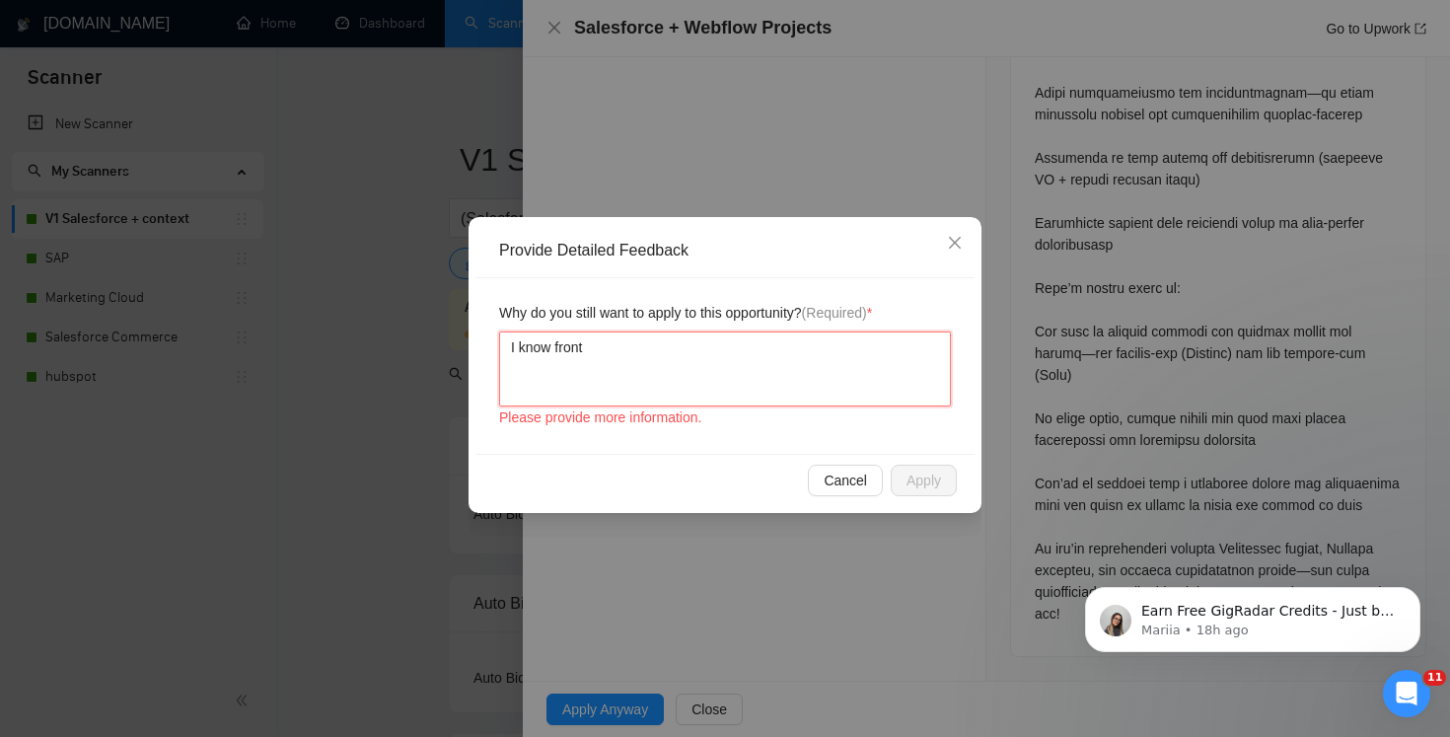
type textarea "I know front e"
type textarea "I know front en"
type textarea "I know front end"
type textarea "I know front end a"
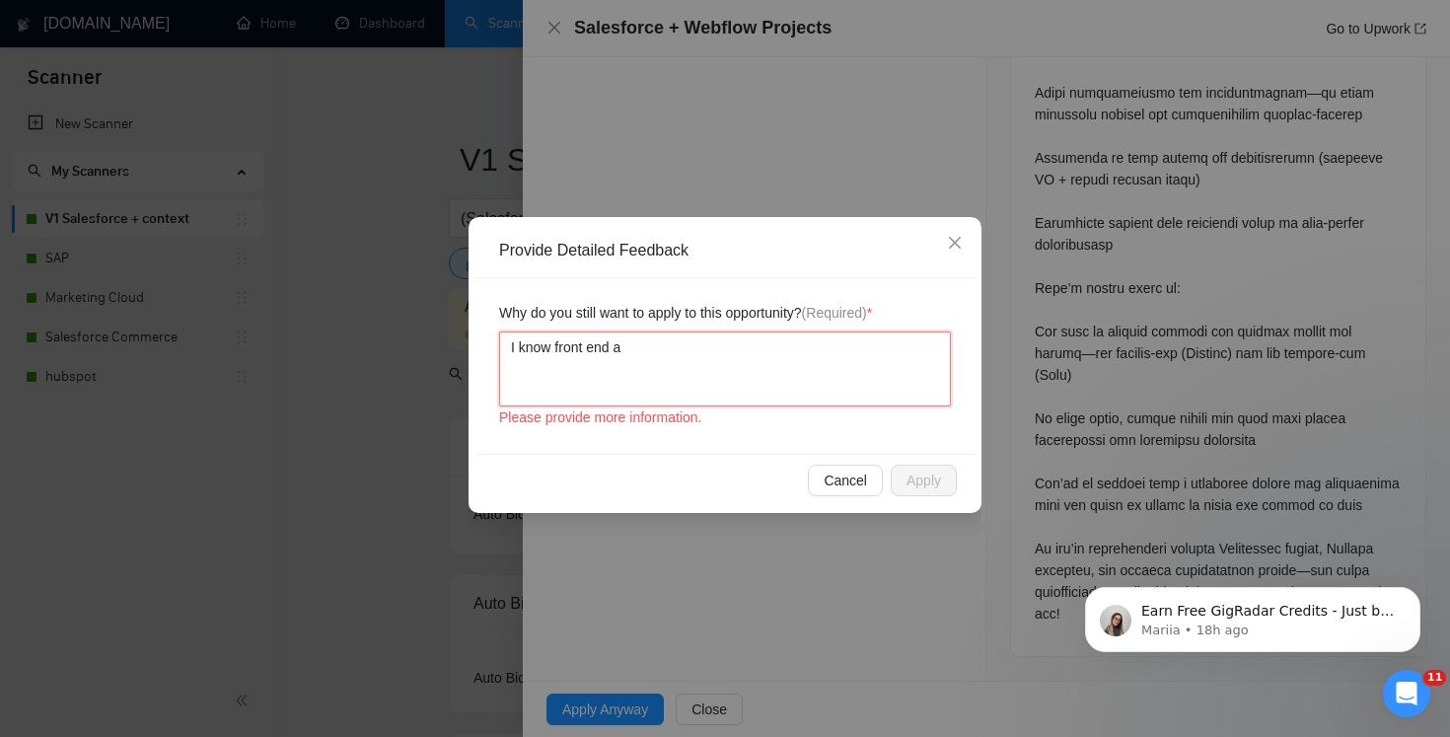
type textarea "I know front end as"
type textarea "I know front end as w"
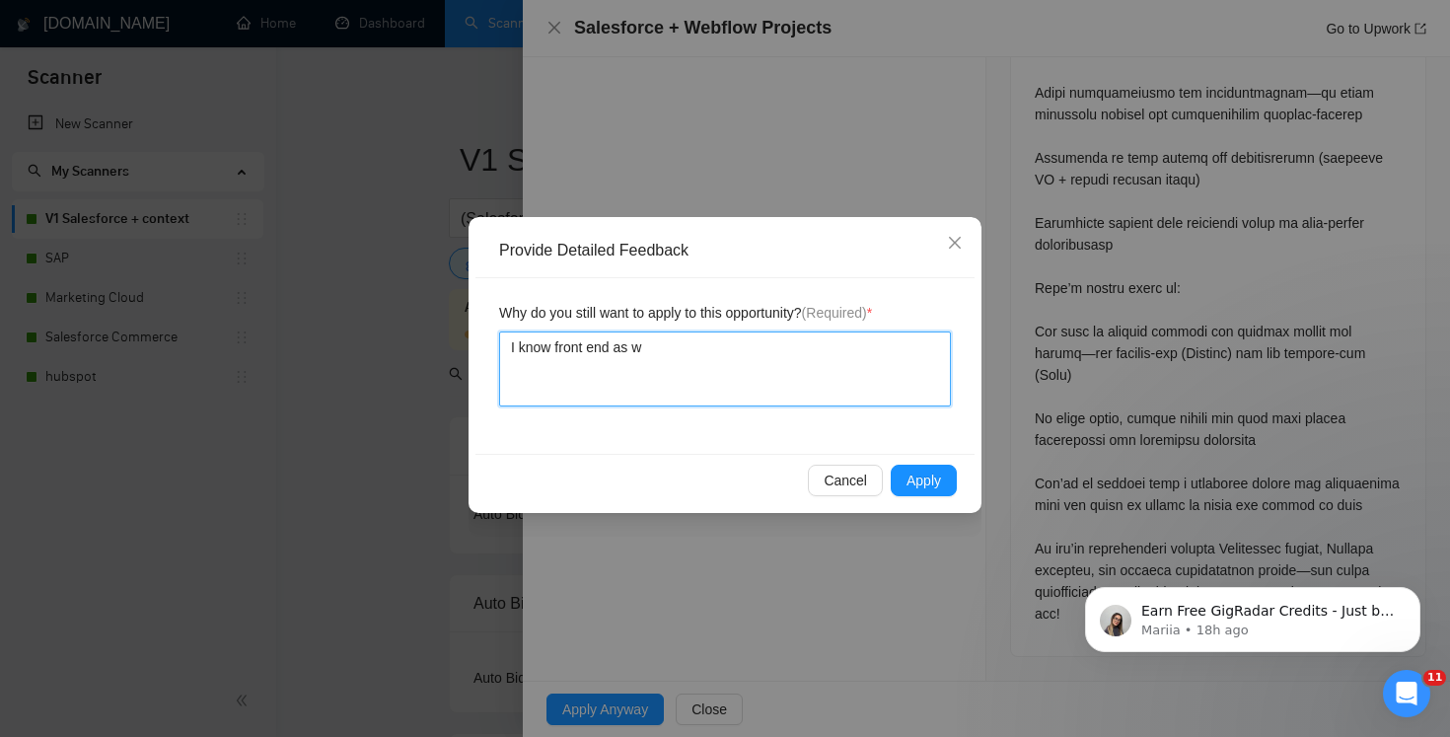
type textarea "I know front end as we"
type textarea "I know front end as wel"
type textarea "I know front end as well"
type textarea "I know front end as well a"
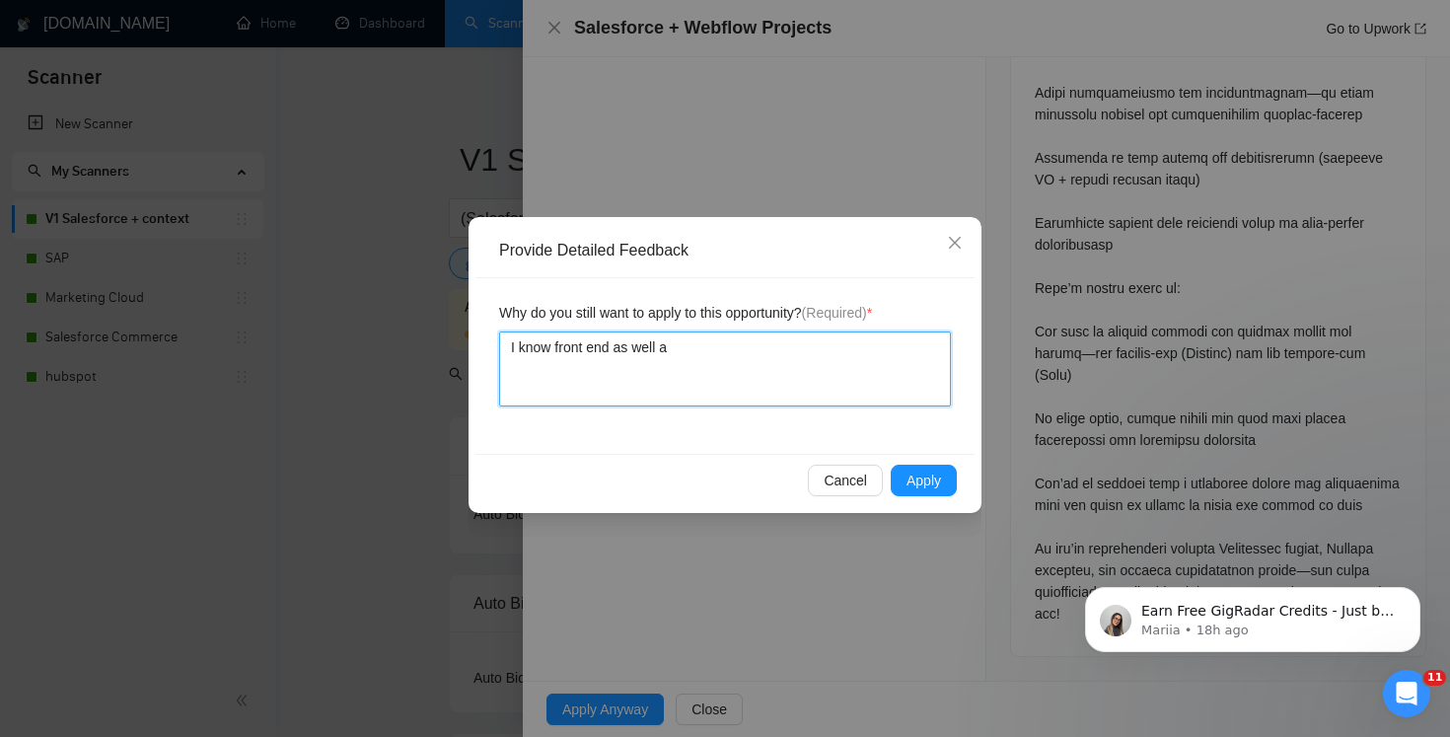
type textarea "I know front end as well an"
type textarea "I know front end as well and"
type textarea "I know front end as well and I"
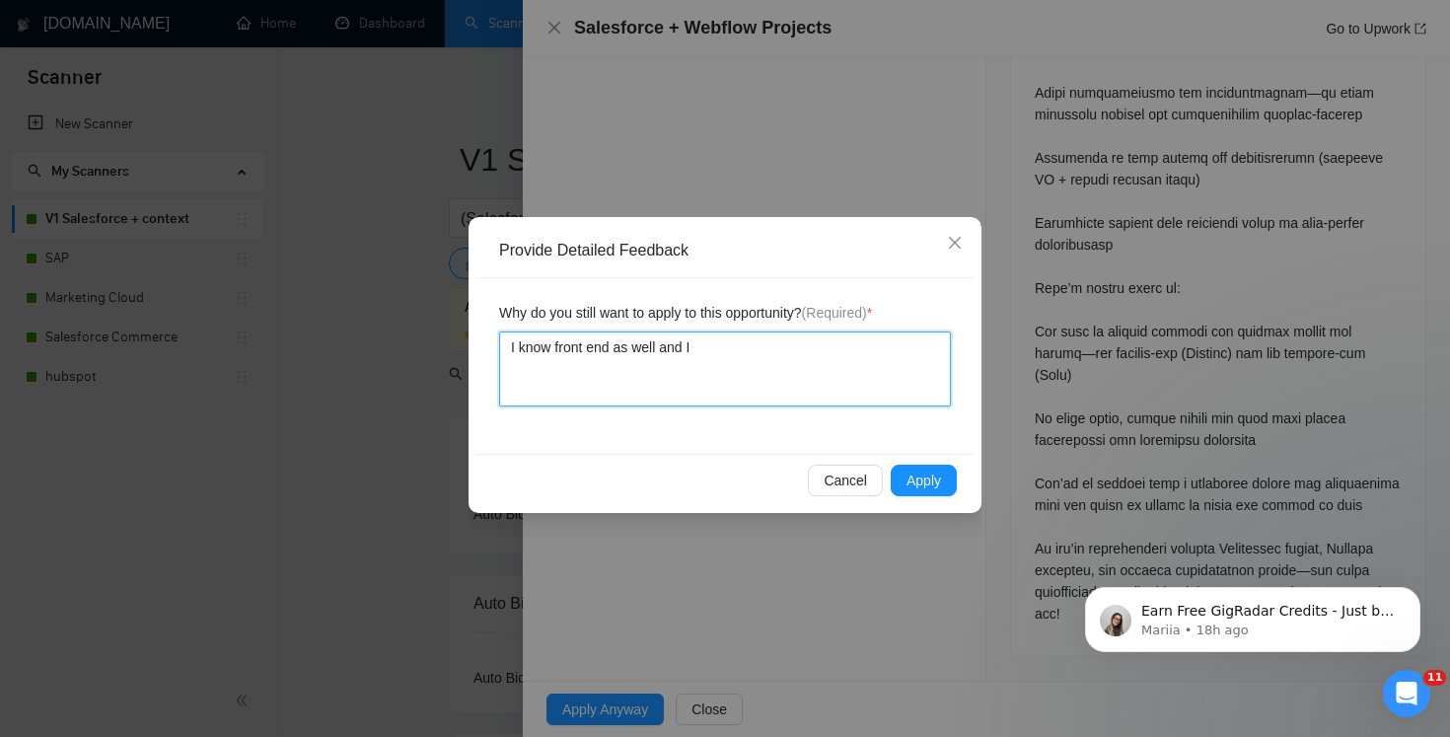
type textarea "I know front end as well and I c"
type textarea "I know front end as well and I ca"
type textarea "I know front end as well and I can"
type textarea "I know front end as well and I can t"
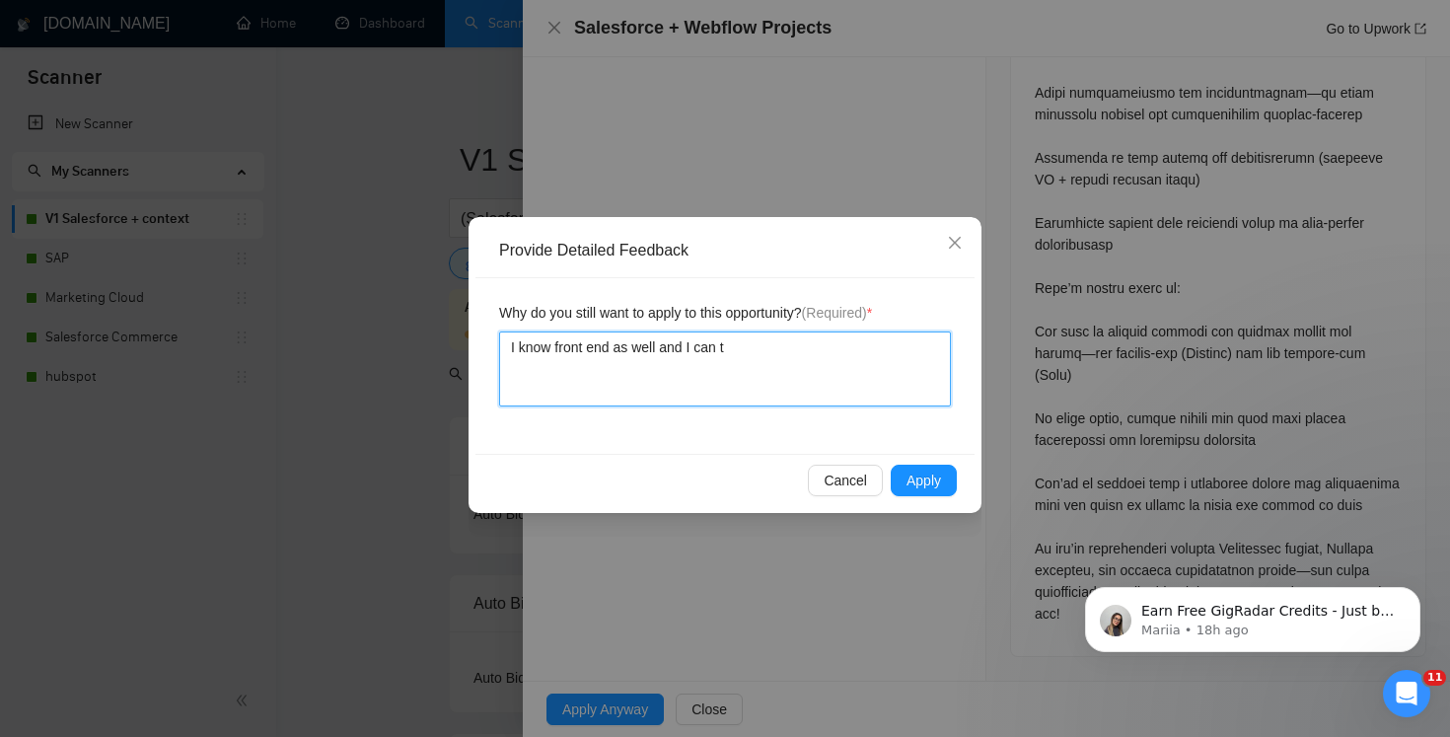
type textarea "I know front end as well and I can ta"
type textarea "I know front end as well and I can tak"
type textarea "I know front end as well and I can take"
type textarea "I know front end as well and I can take t"
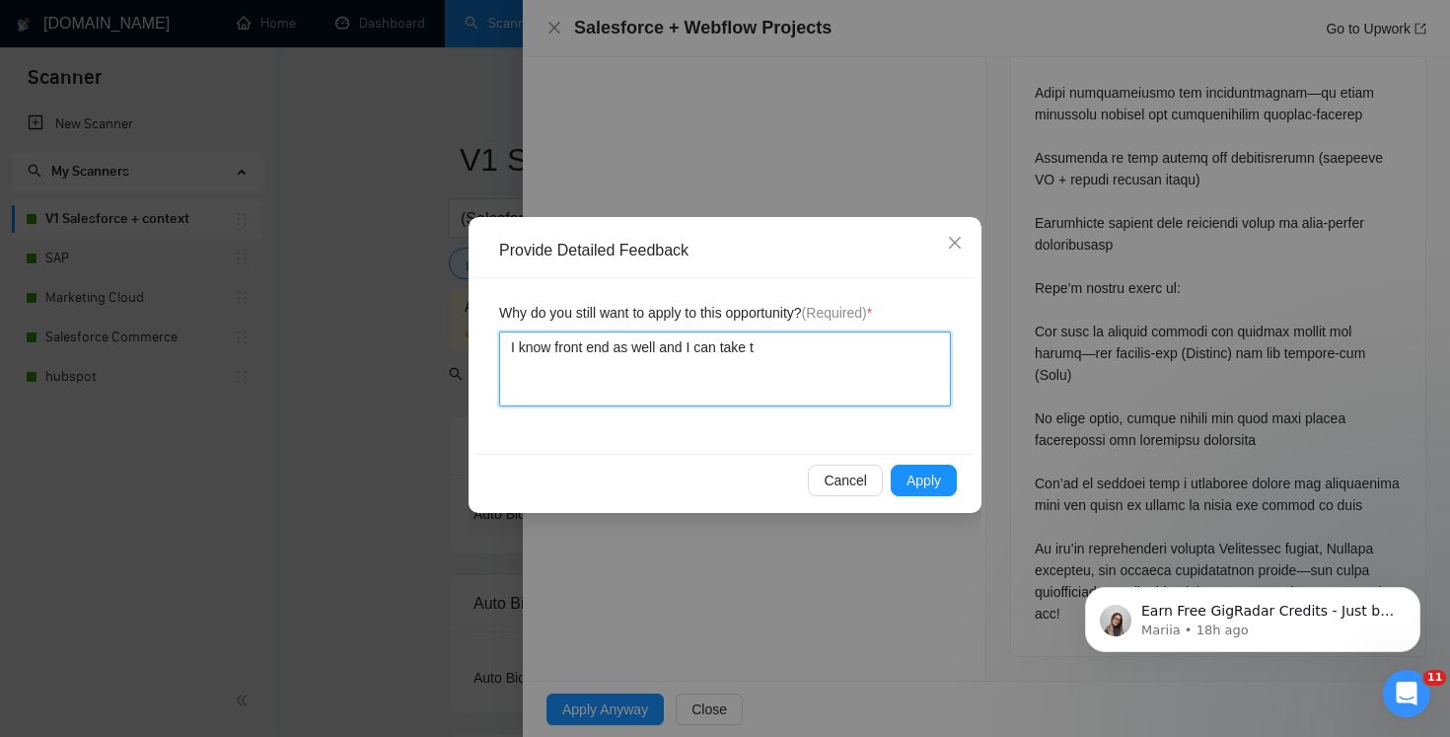
type textarea "I know front end as well and I can take th"
type textarea "I know front end as well and I can take thi"
type textarea "I know front end as well and I can take this"
type textarea "I know front end as well and I can take this o"
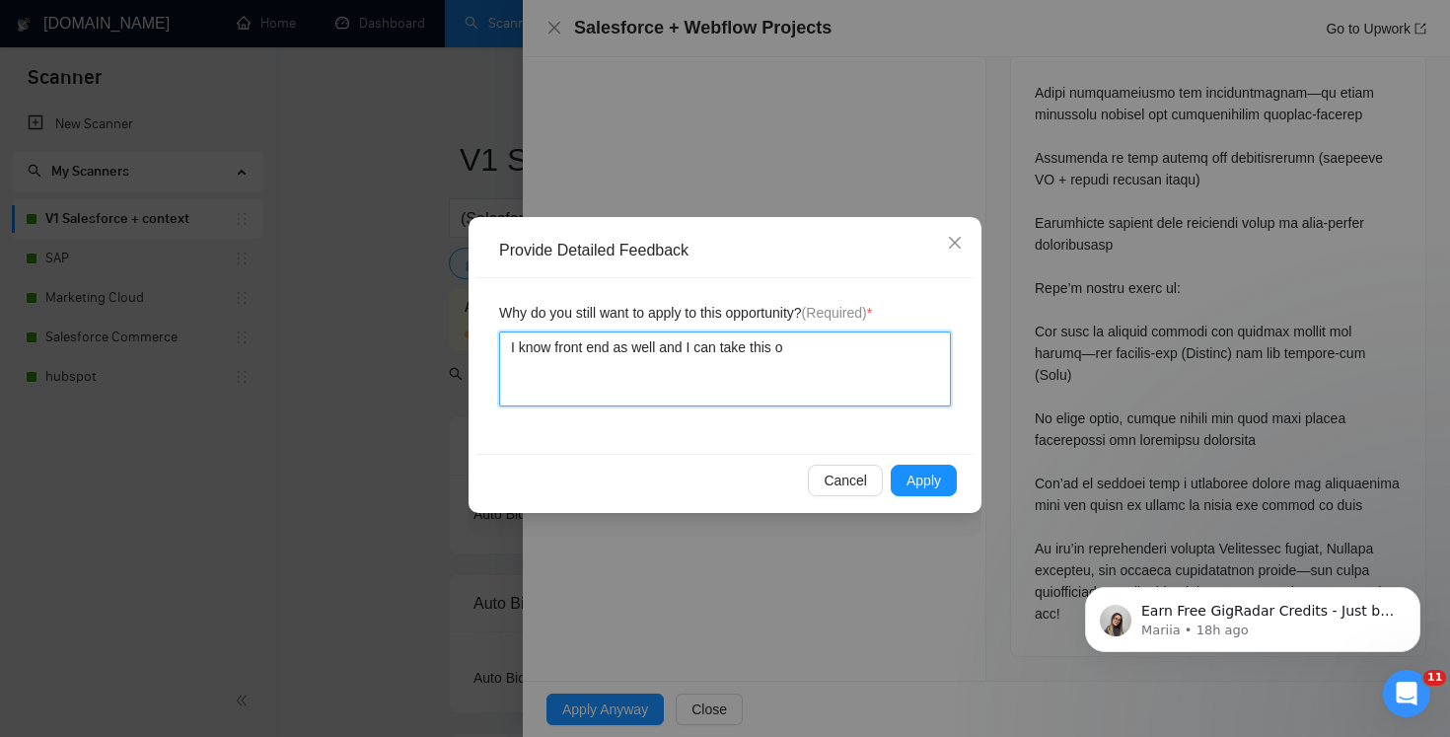
type textarea "I know front end as well and I can take this on"
type textarea "I know front end as well and I can take this one"
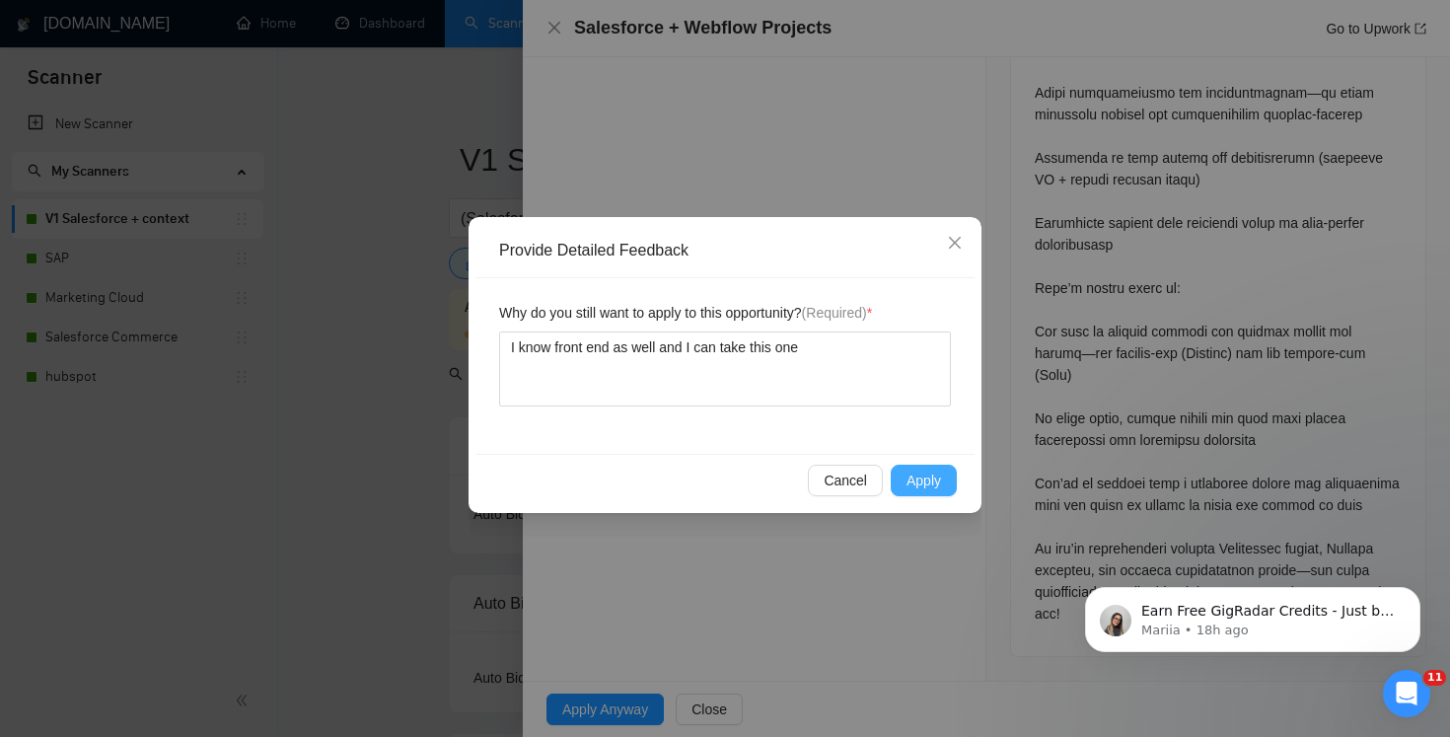
click at [927, 480] on span "Apply" at bounding box center [924, 481] width 35 height 22
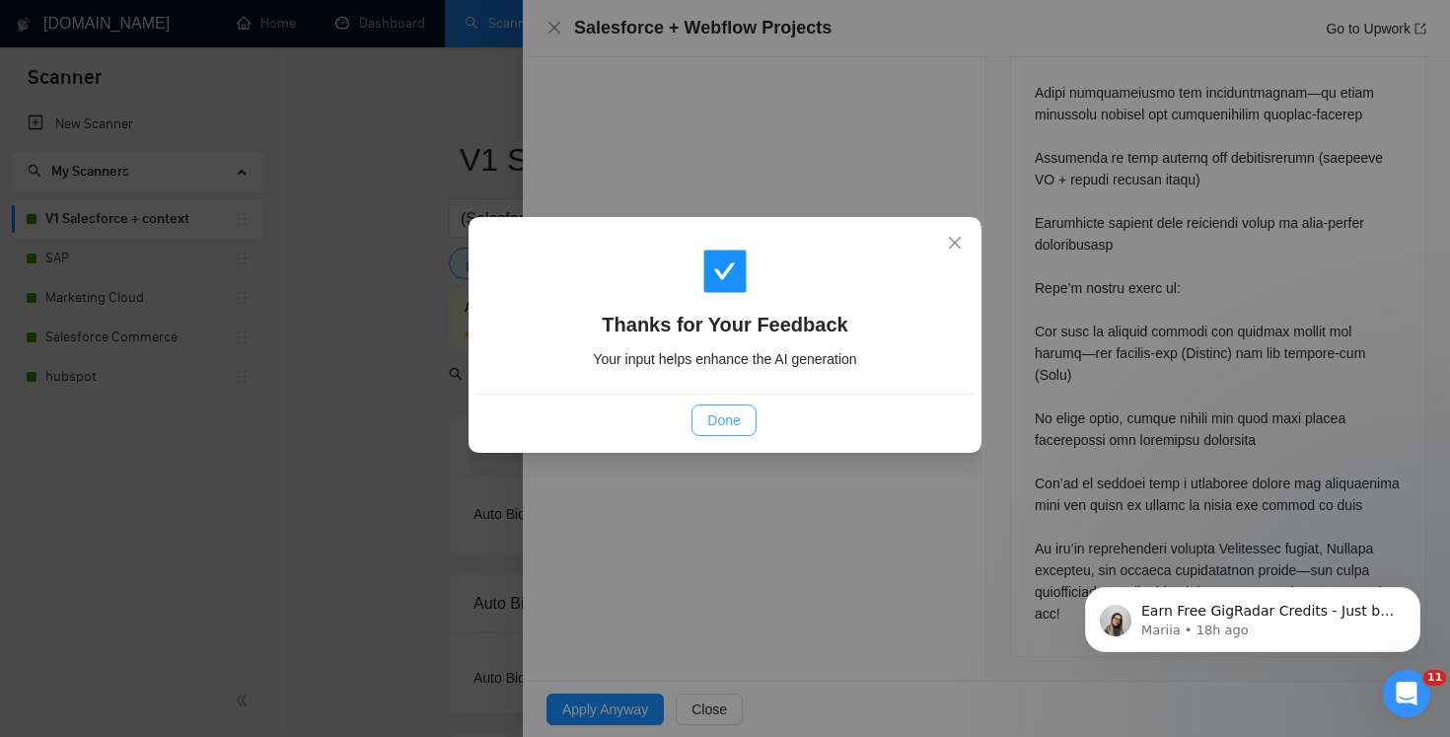
click at [728, 423] on span "Done" at bounding box center [723, 420] width 33 height 22
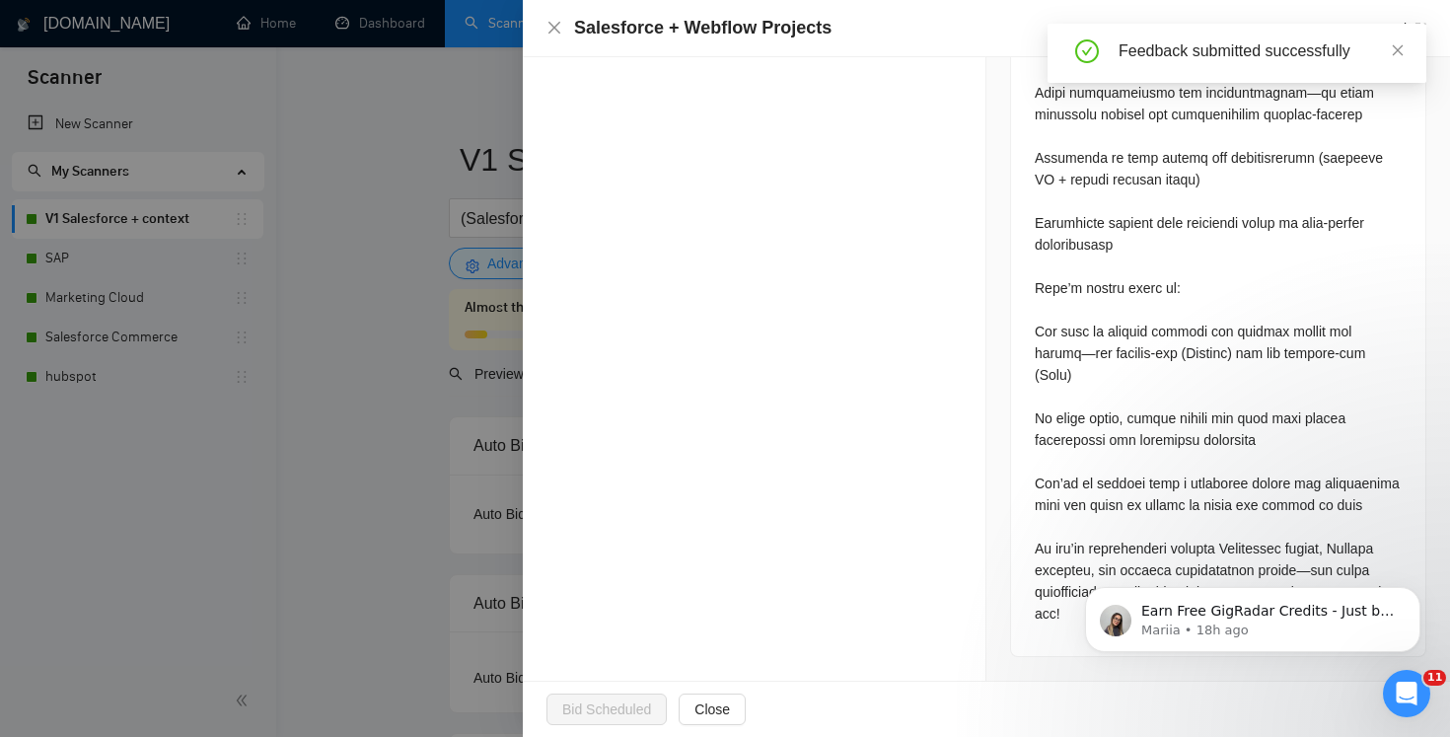
click at [374, 191] on div at bounding box center [725, 368] width 1450 height 737
